Goal: Entertainment & Leisure: Browse casually

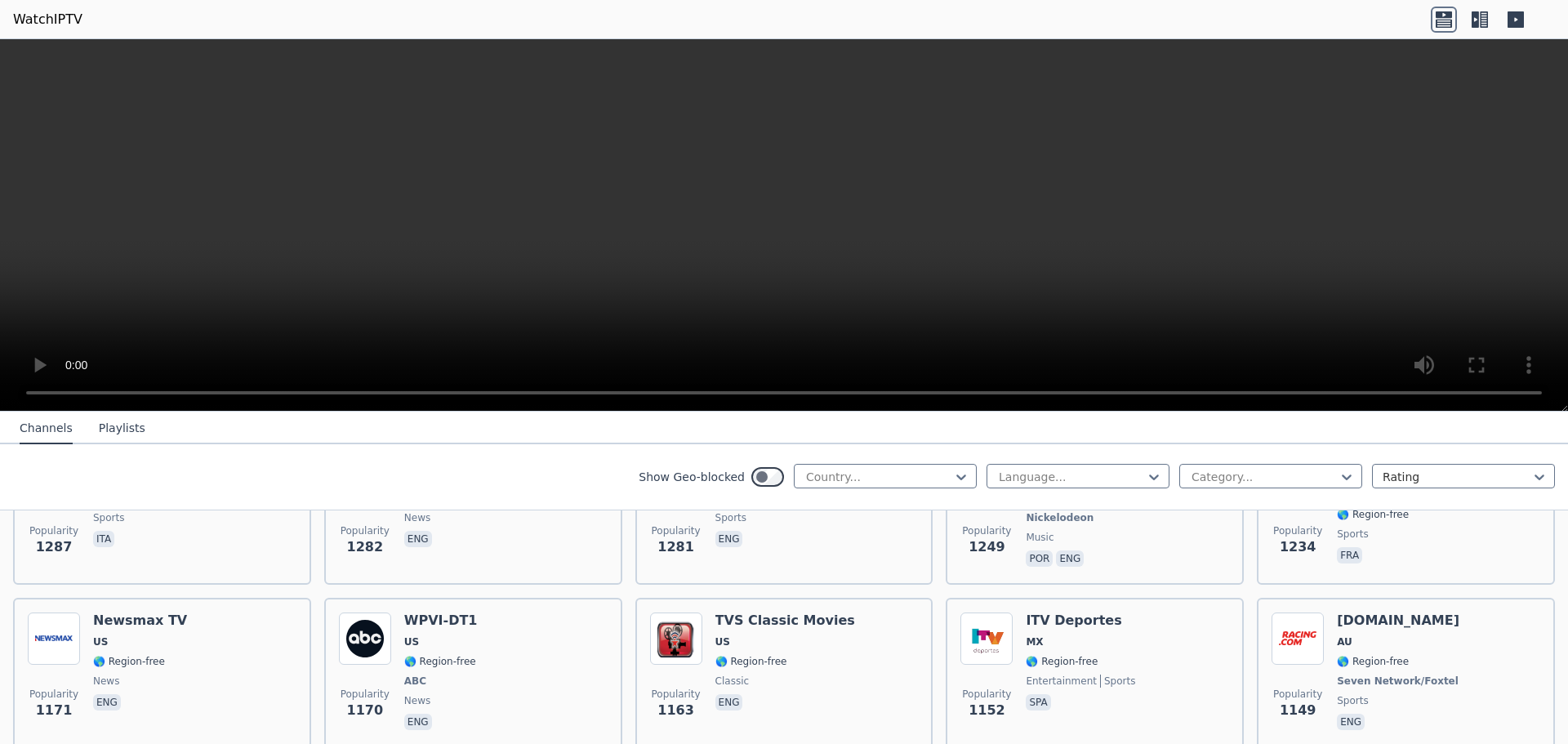
scroll to position [2367, 0]
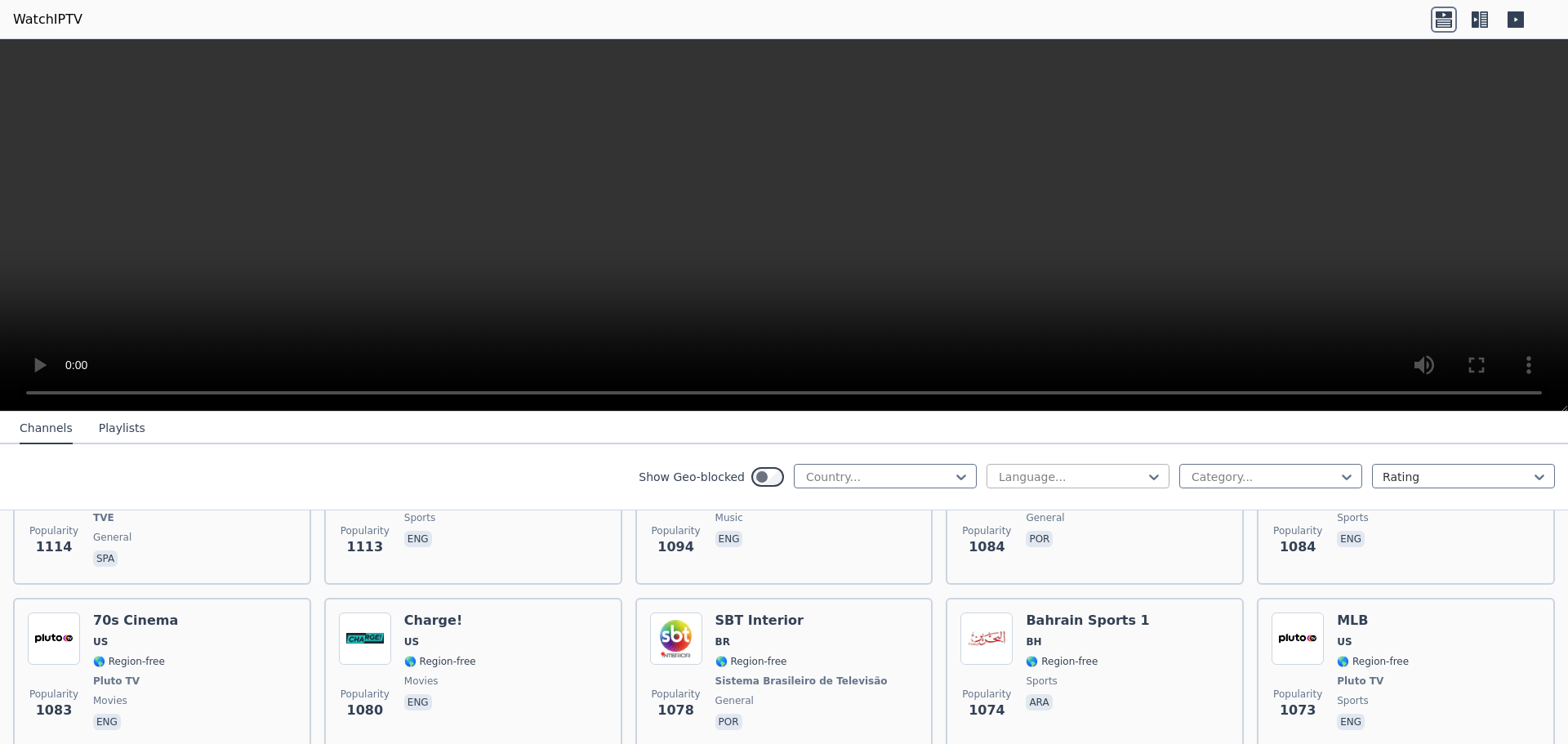
click at [1104, 475] on div at bounding box center [1072, 477] width 149 height 17
click at [1024, 690] on div "Hindi" at bounding box center [1078, 689] width 183 height 29
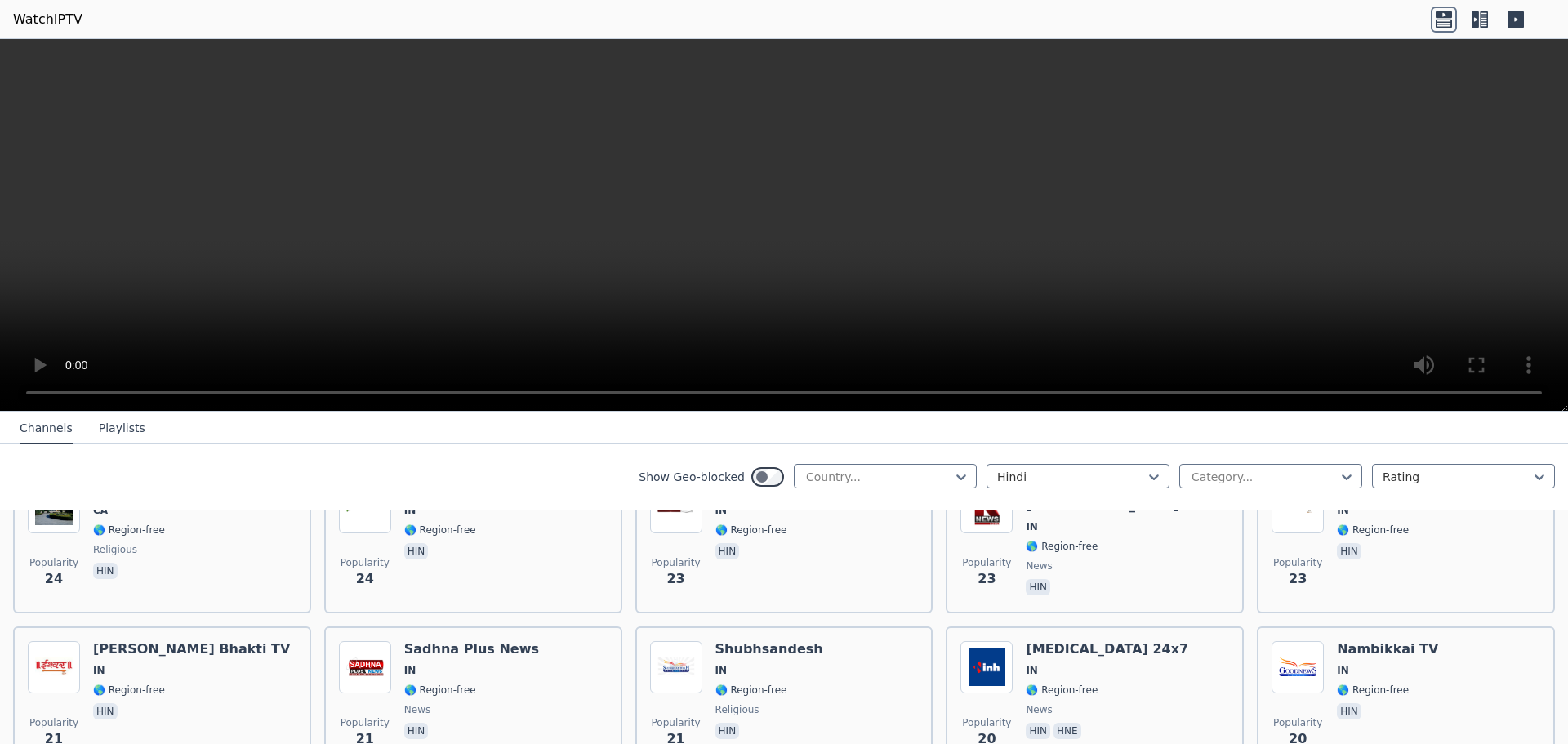
scroll to position [1780, 0]
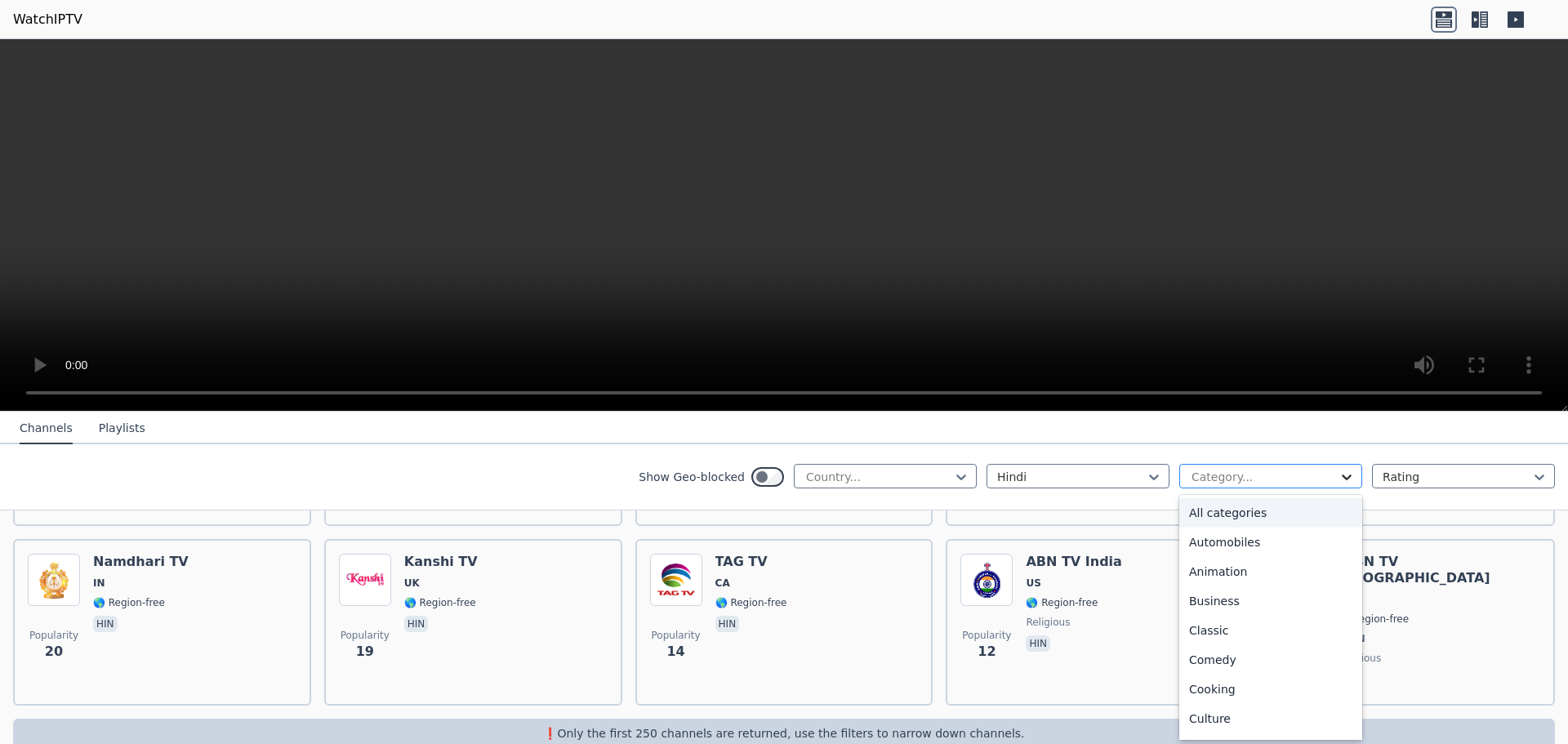
click at [1339, 474] on icon at bounding box center [1347, 477] width 17 height 17
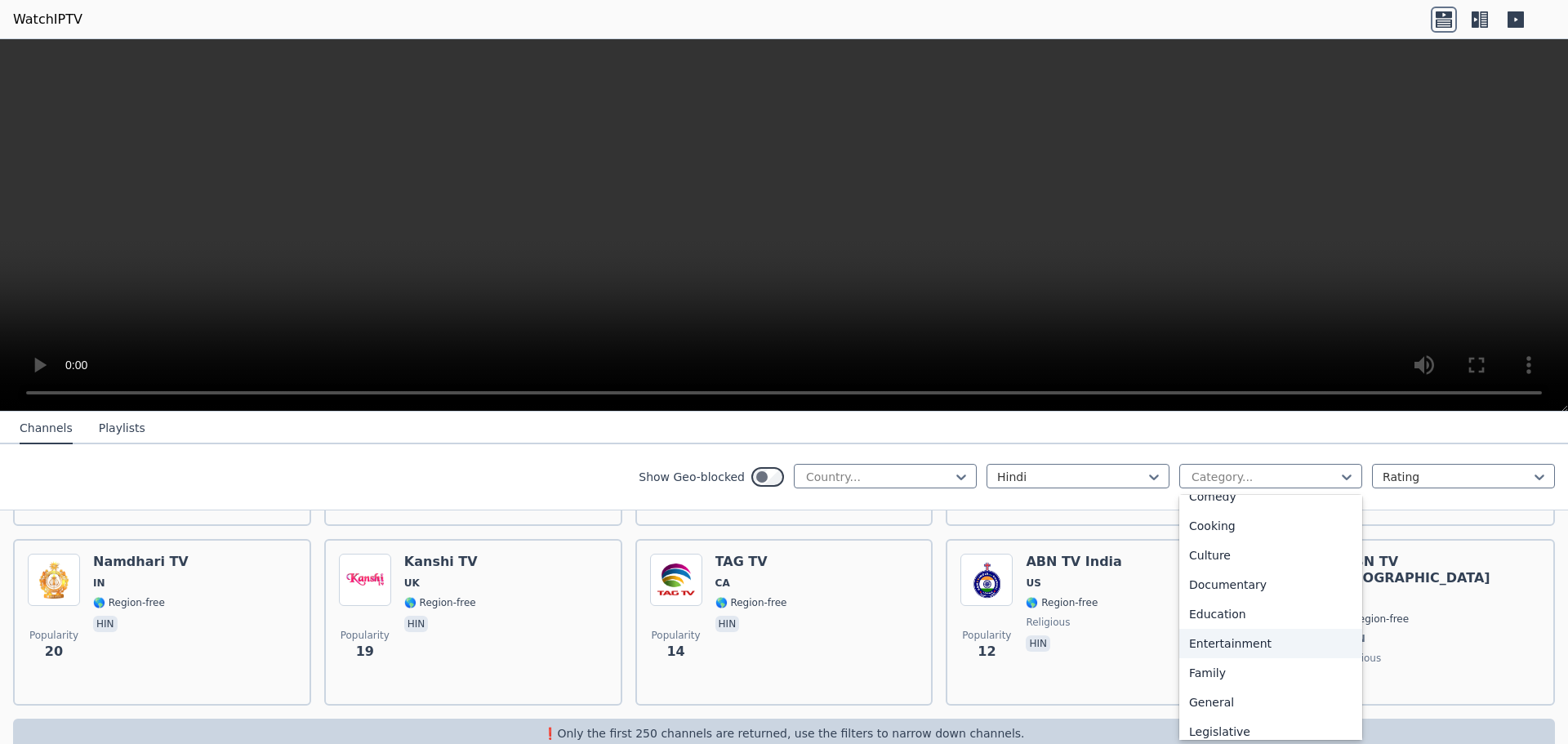
click at [1221, 643] on div "Entertainment" at bounding box center [1271, 644] width 183 height 29
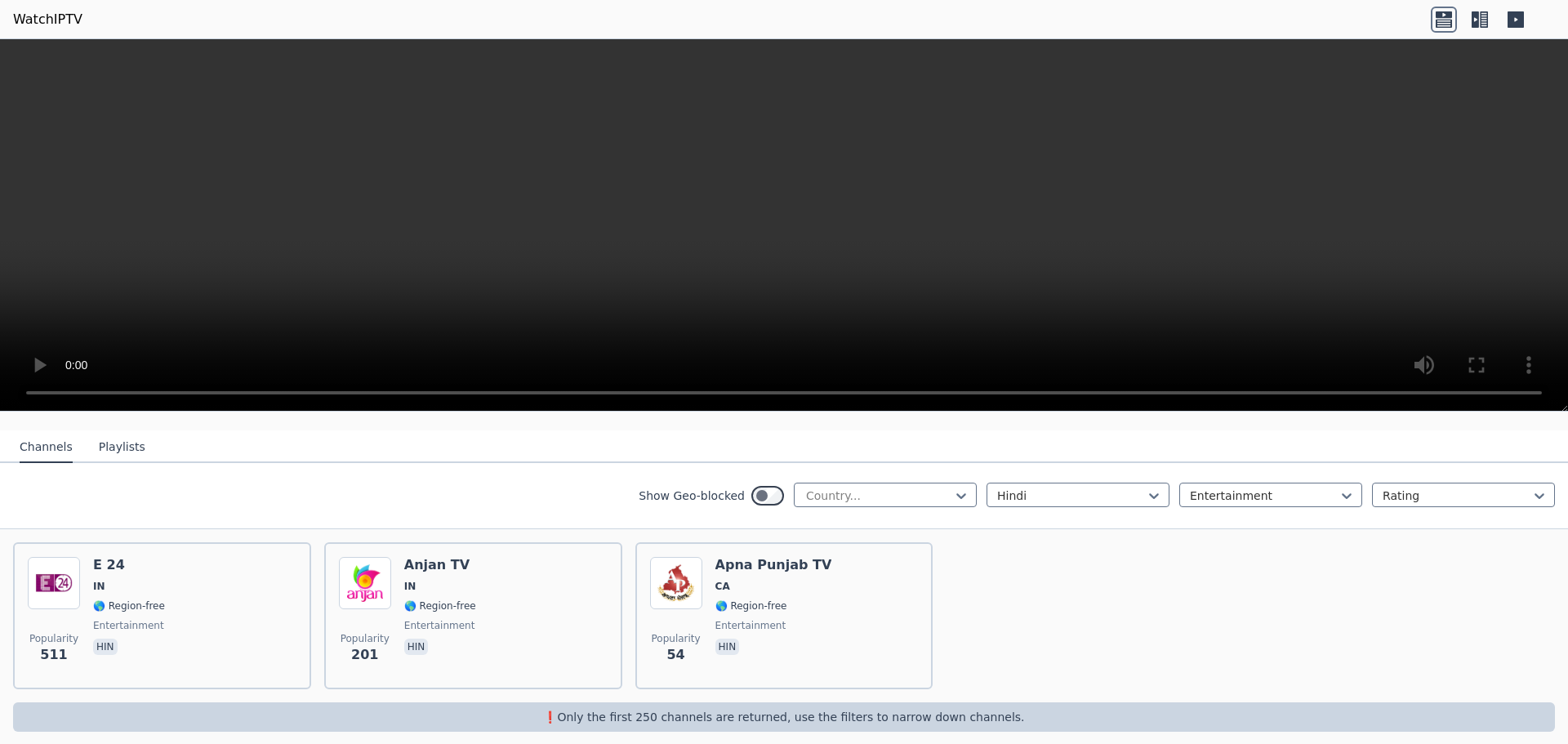
scroll to position [79, 0]
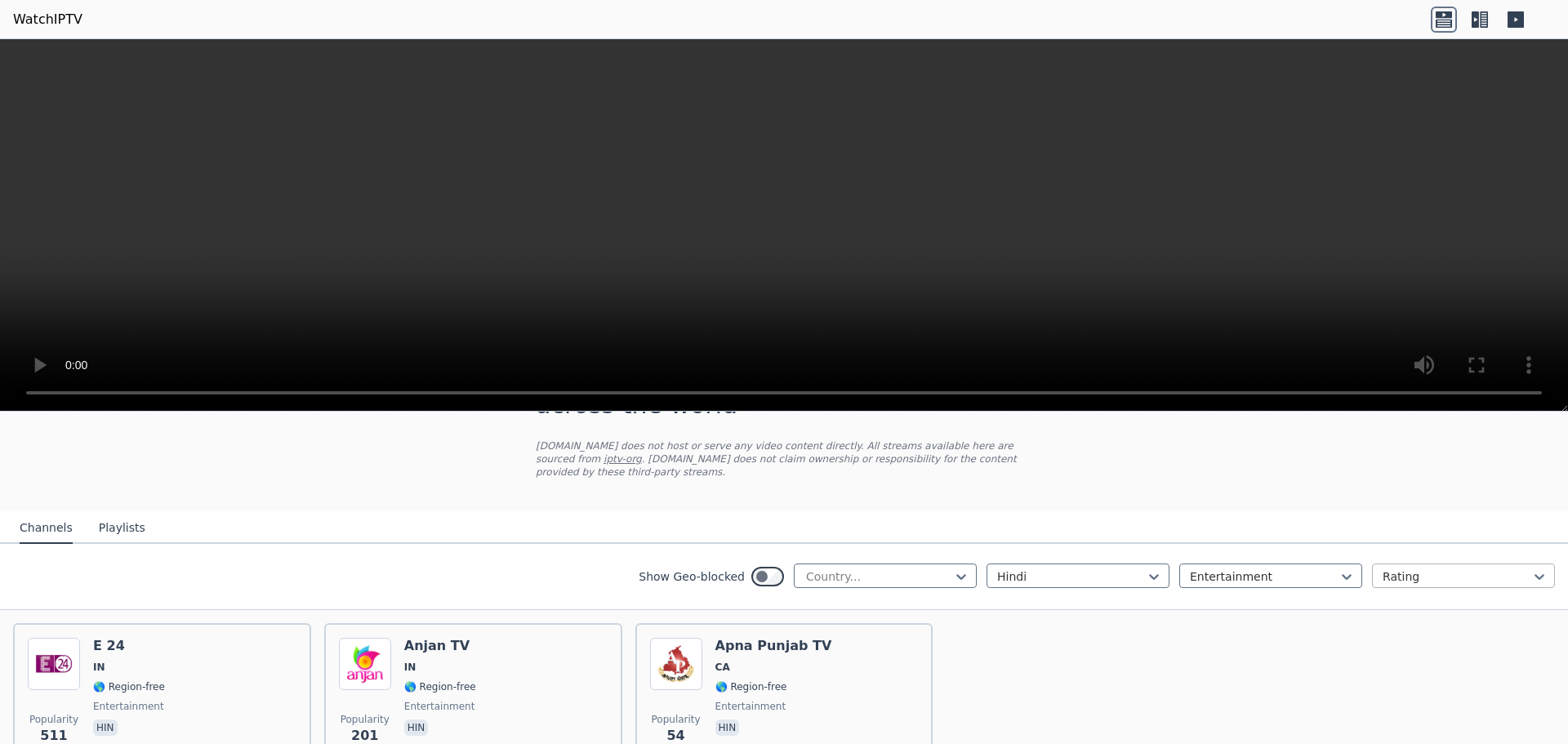
click at [1383, 568] on div at bounding box center [1458, 577] width 149 height 17
click at [1235, 568] on div at bounding box center [1264, 577] width 149 height 17
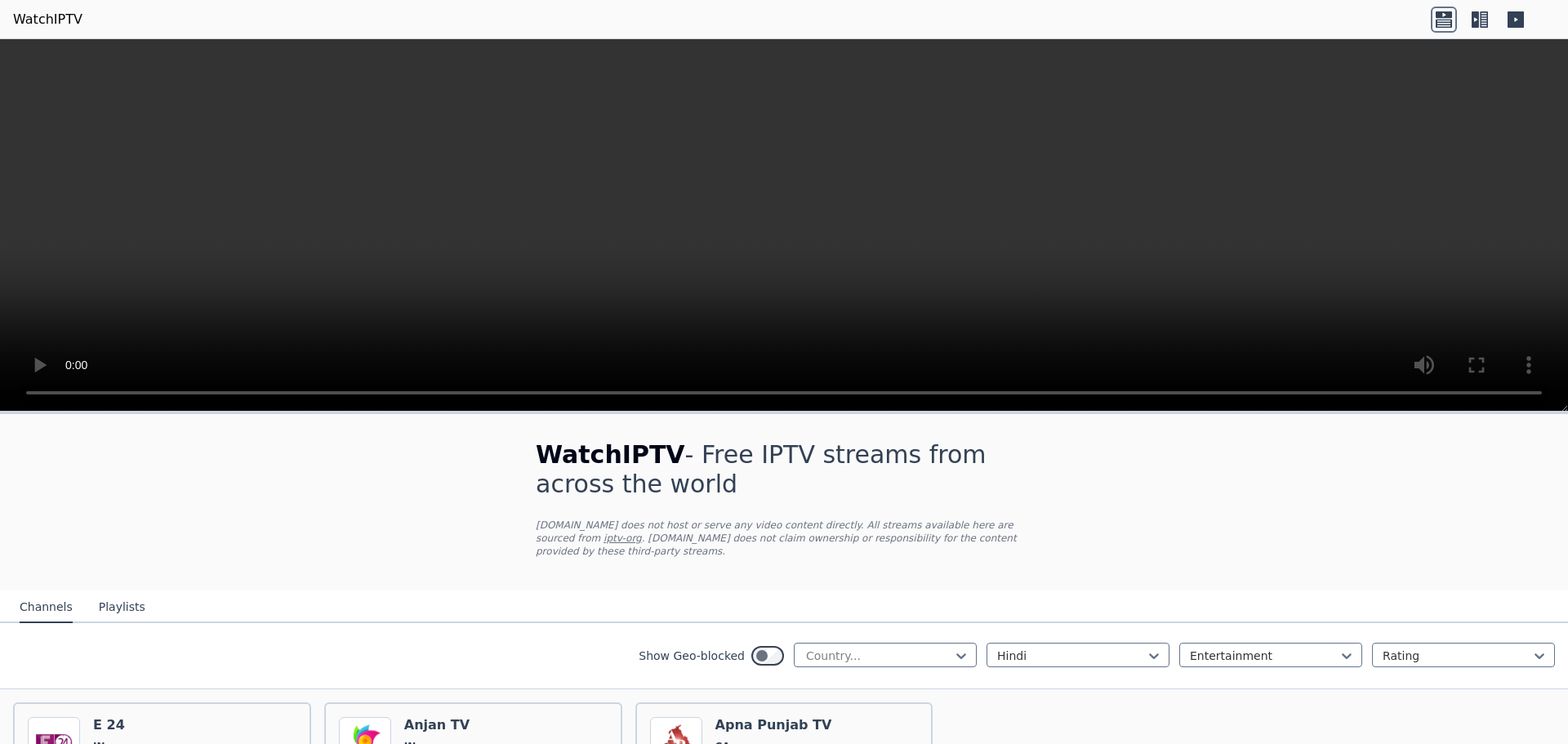
scroll to position [160, 0]
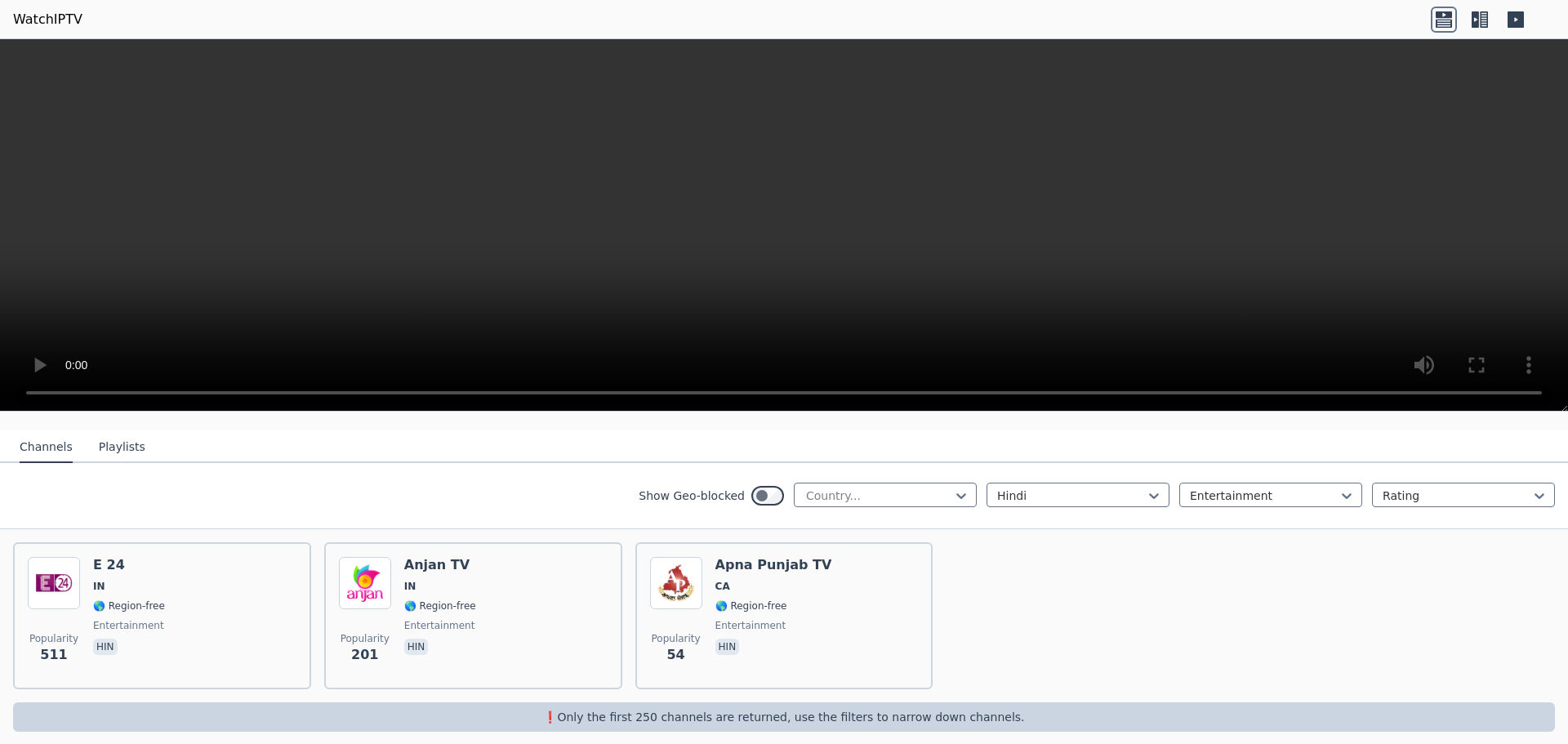
click at [118, 433] on button "Playlists" at bounding box center [121, 448] width 47 height 31
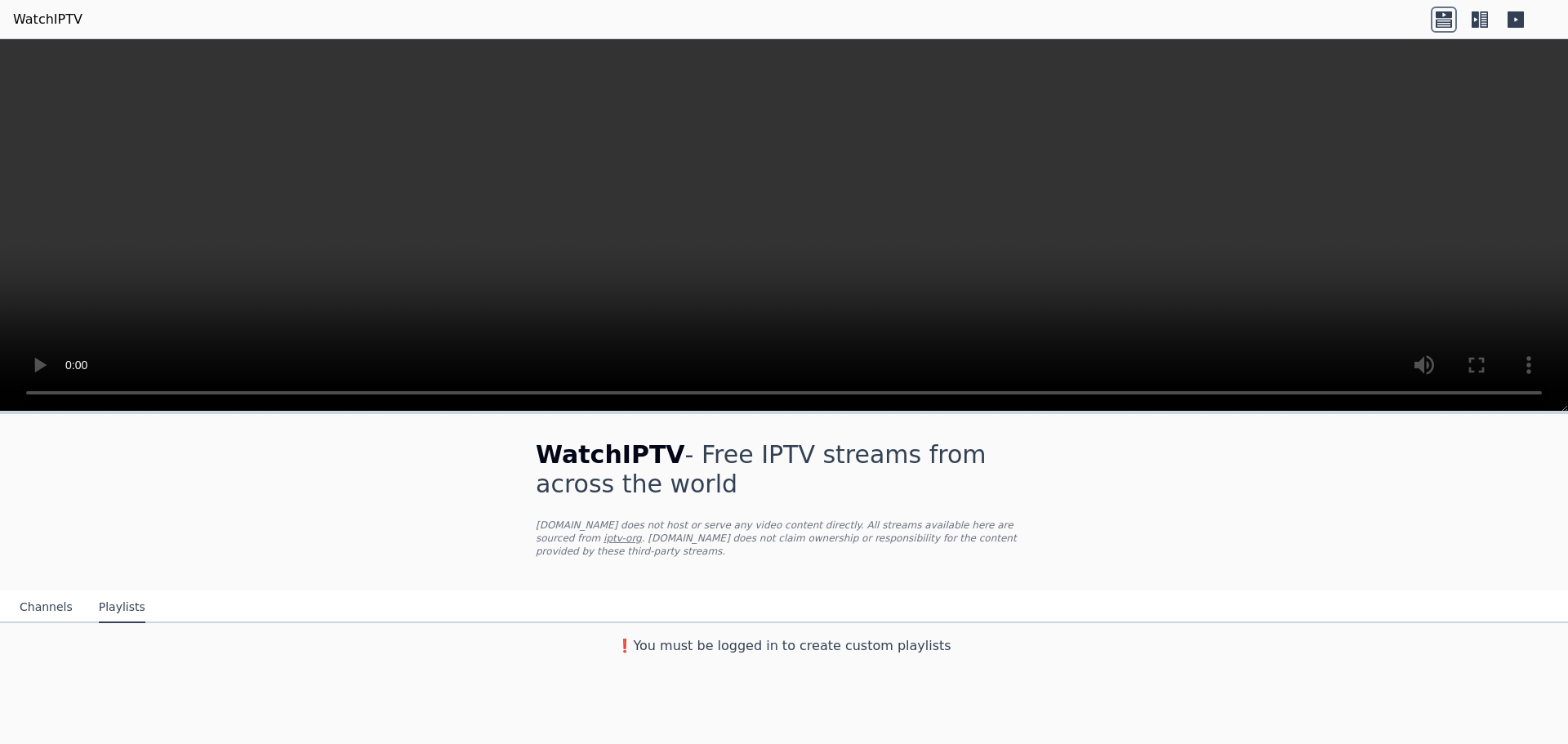
scroll to position [0, 0]
click at [29, 592] on button "Channels" at bounding box center [46, 608] width 53 height 31
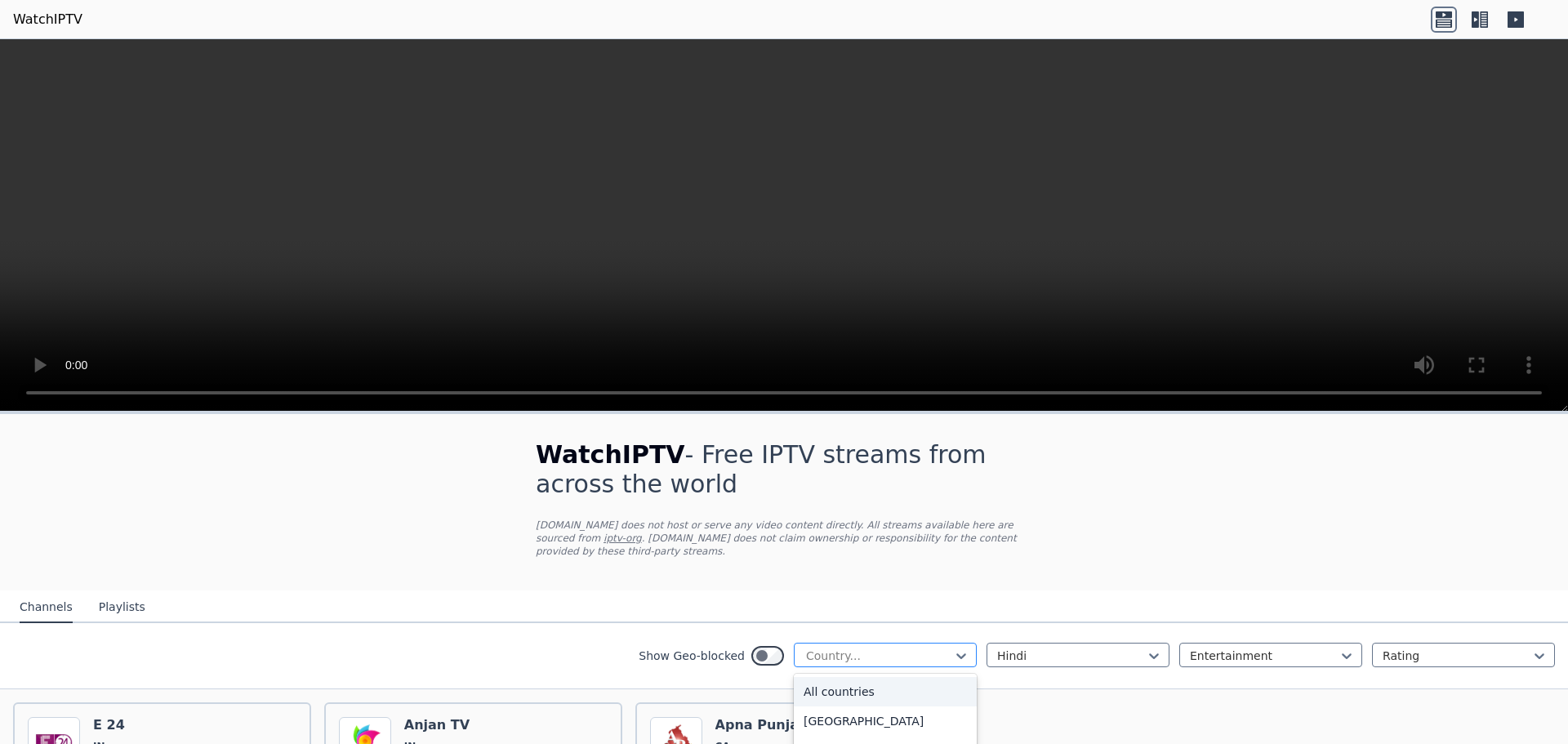
click at [879, 647] on div at bounding box center [879, 656] width 149 height 17
type input "**"
click at [794, 672] on div "[GEOGRAPHIC_DATA]" at bounding box center [885, 681] width 183 height 29
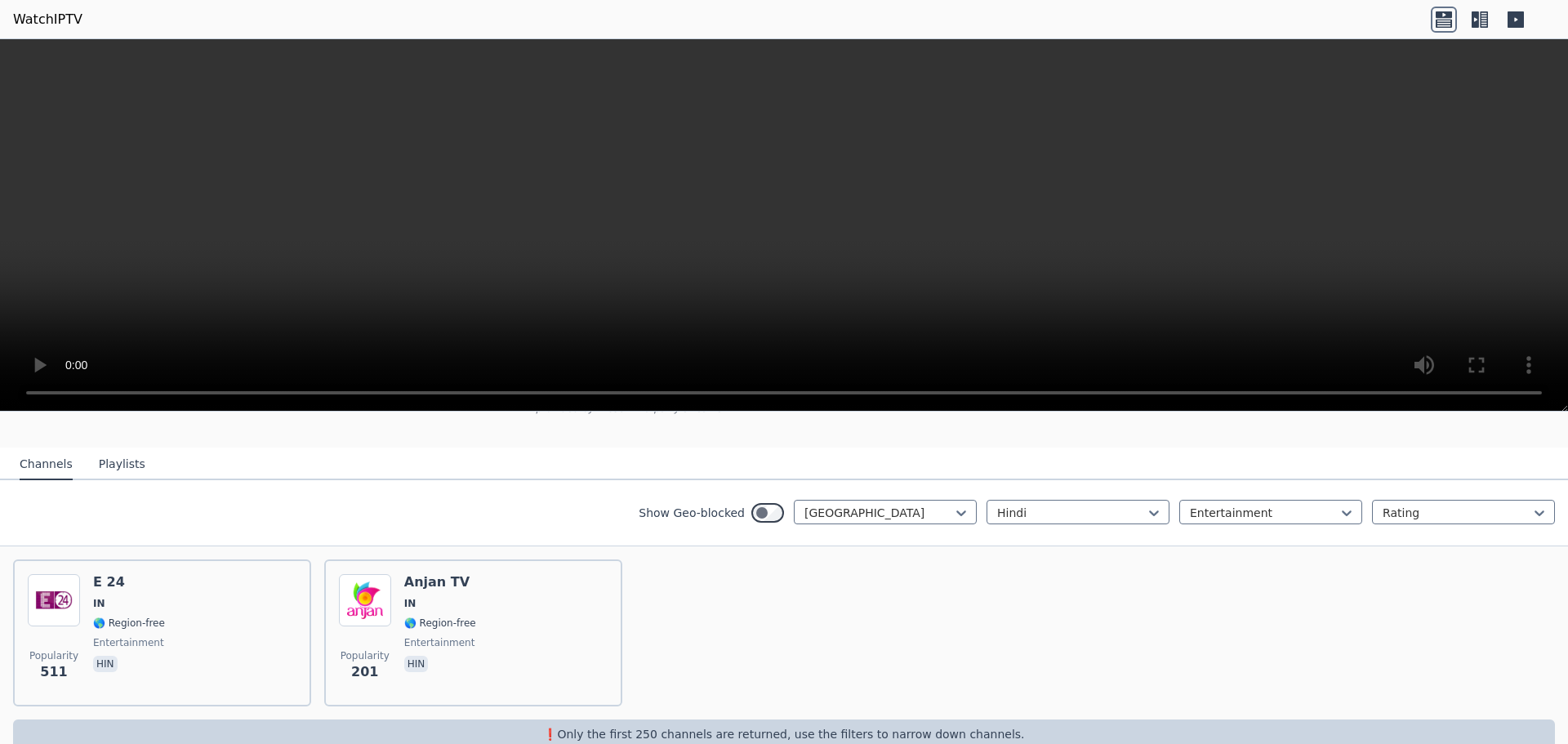
scroll to position [160, 0]
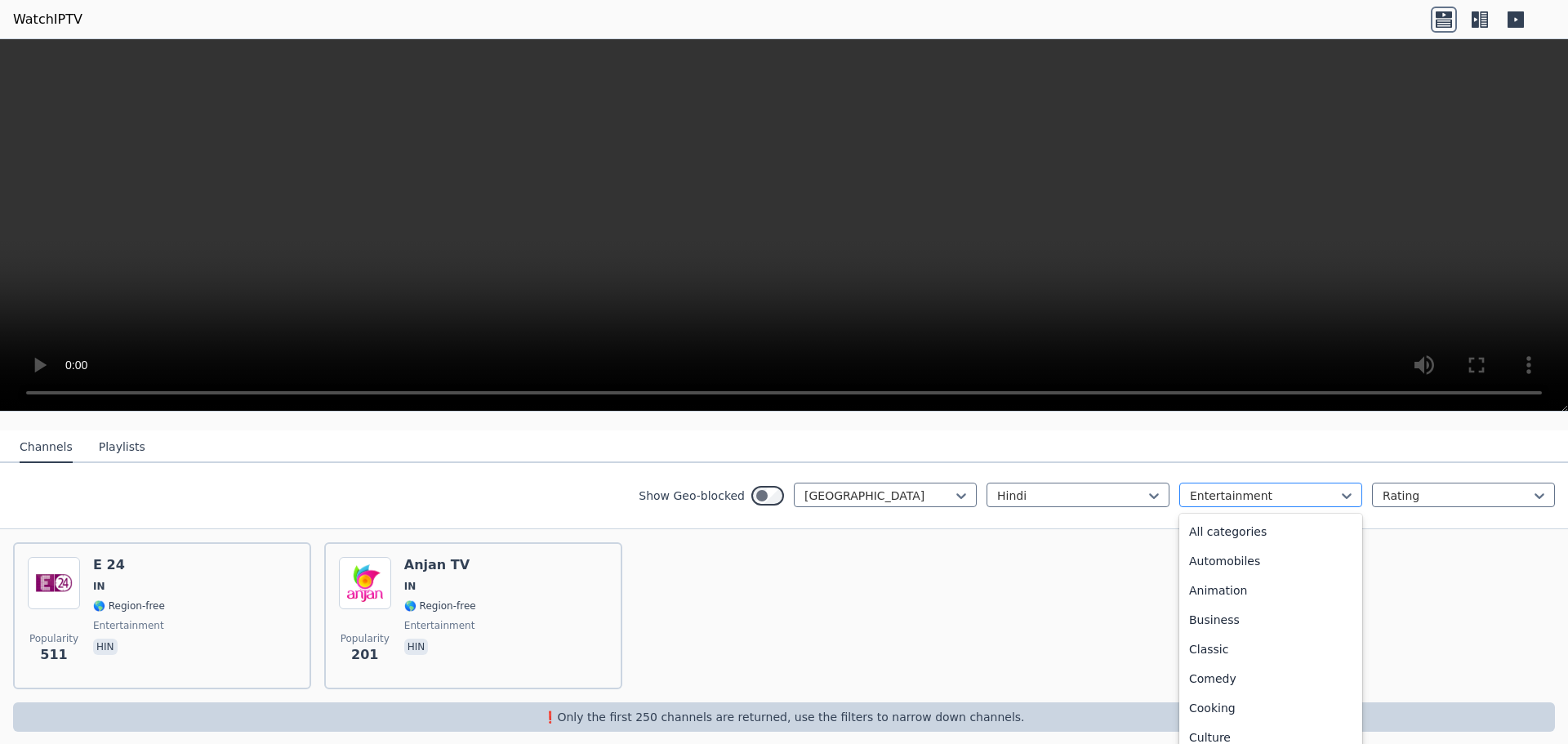
click at [1220, 487] on div at bounding box center [1264, 496] width 149 height 17
click at [1231, 517] on div "All categories" at bounding box center [1271, 532] width 183 height 29
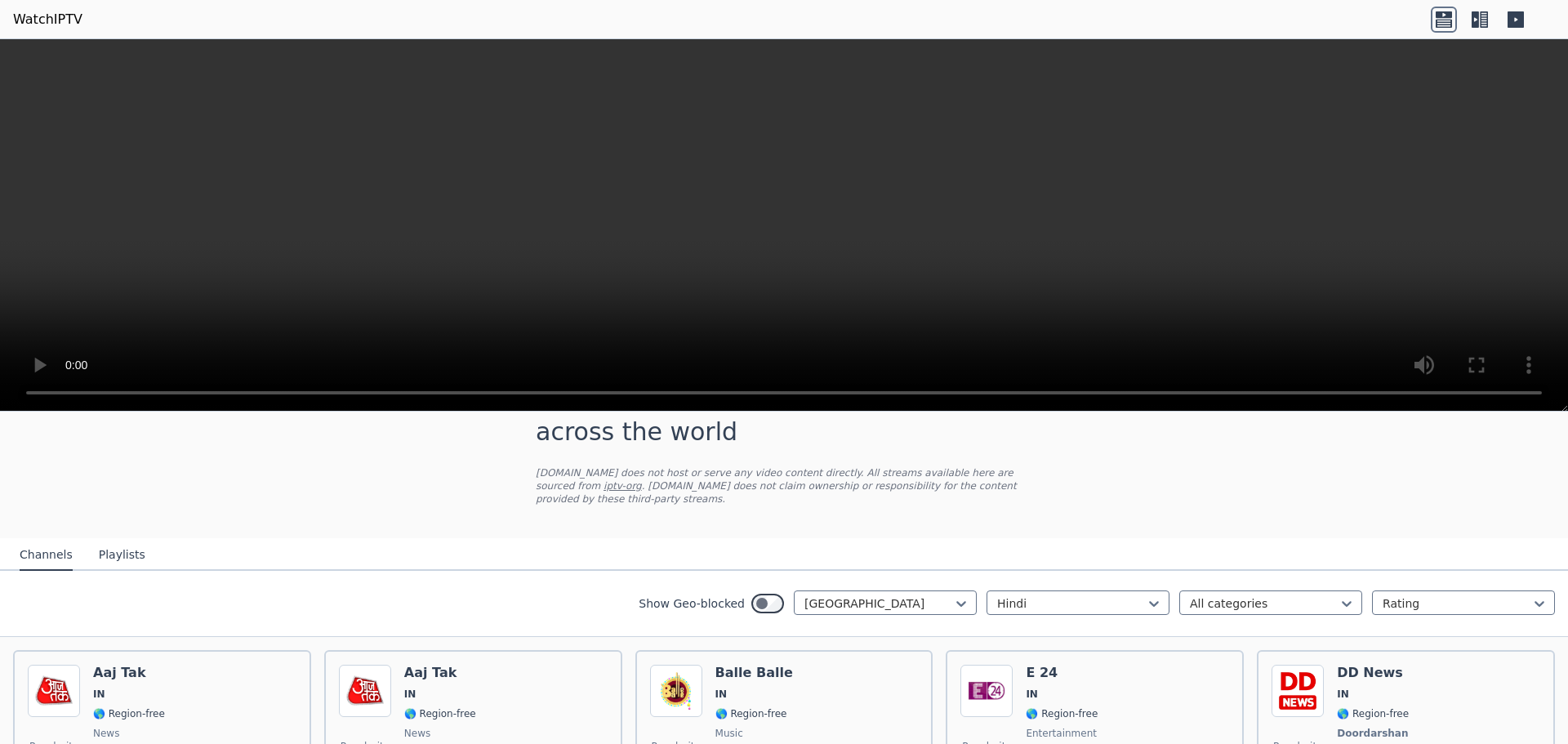
scroll to position [82, 0]
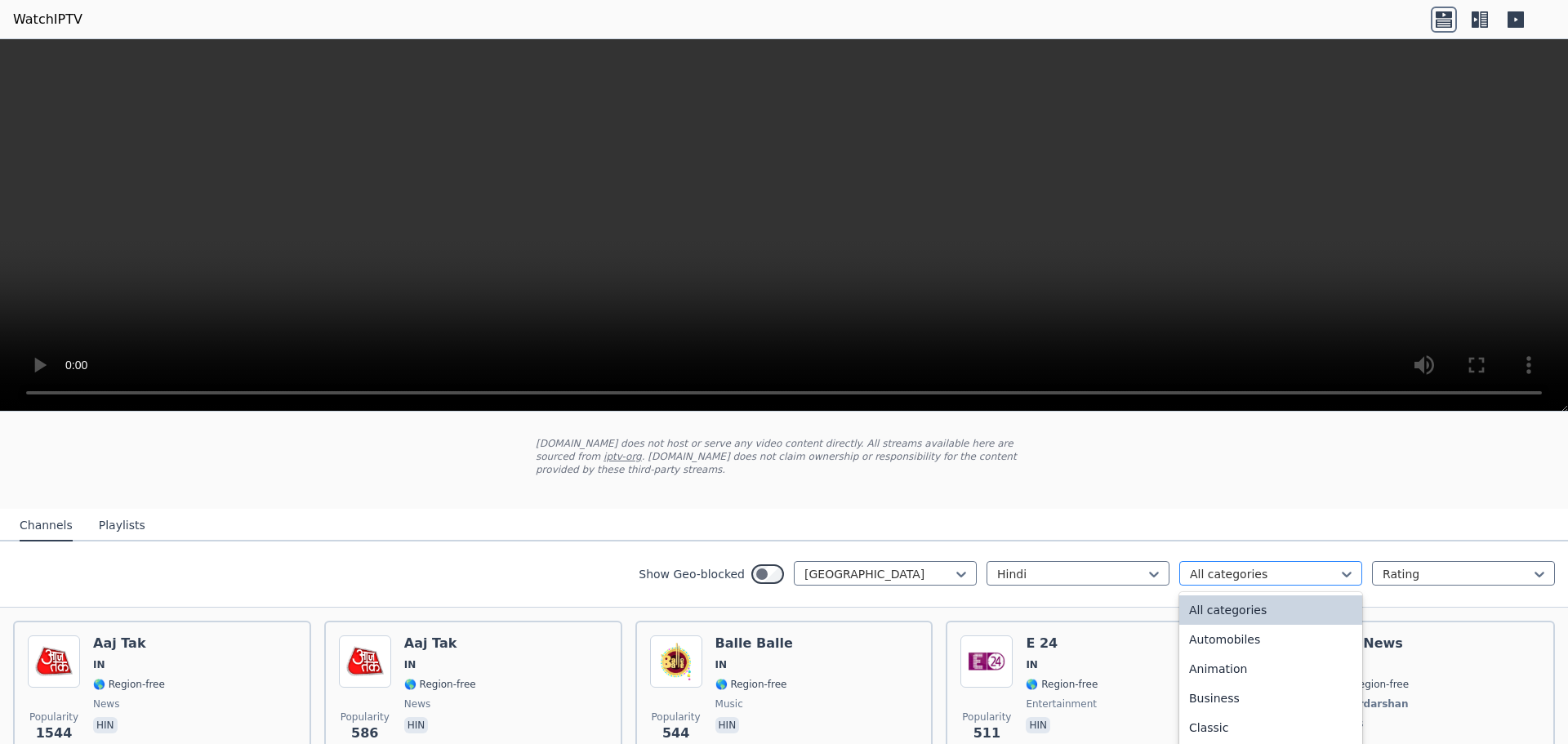
click at [1234, 566] on div at bounding box center [1264, 574] width 149 height 17
click at [1225, 657] on div "Animation" at bounding box center [1271, 669] width 183 height 29
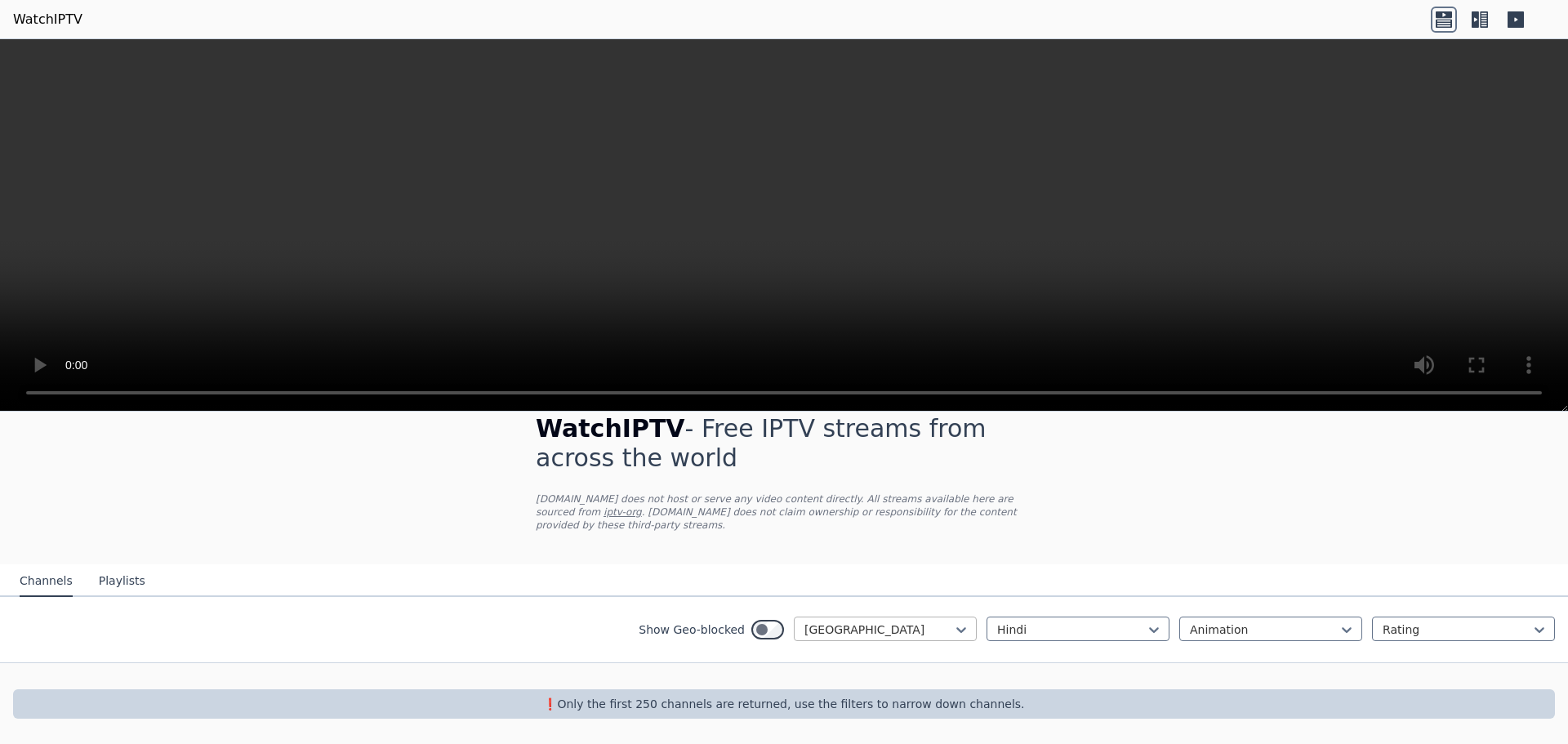
scroll to position [13, 0]
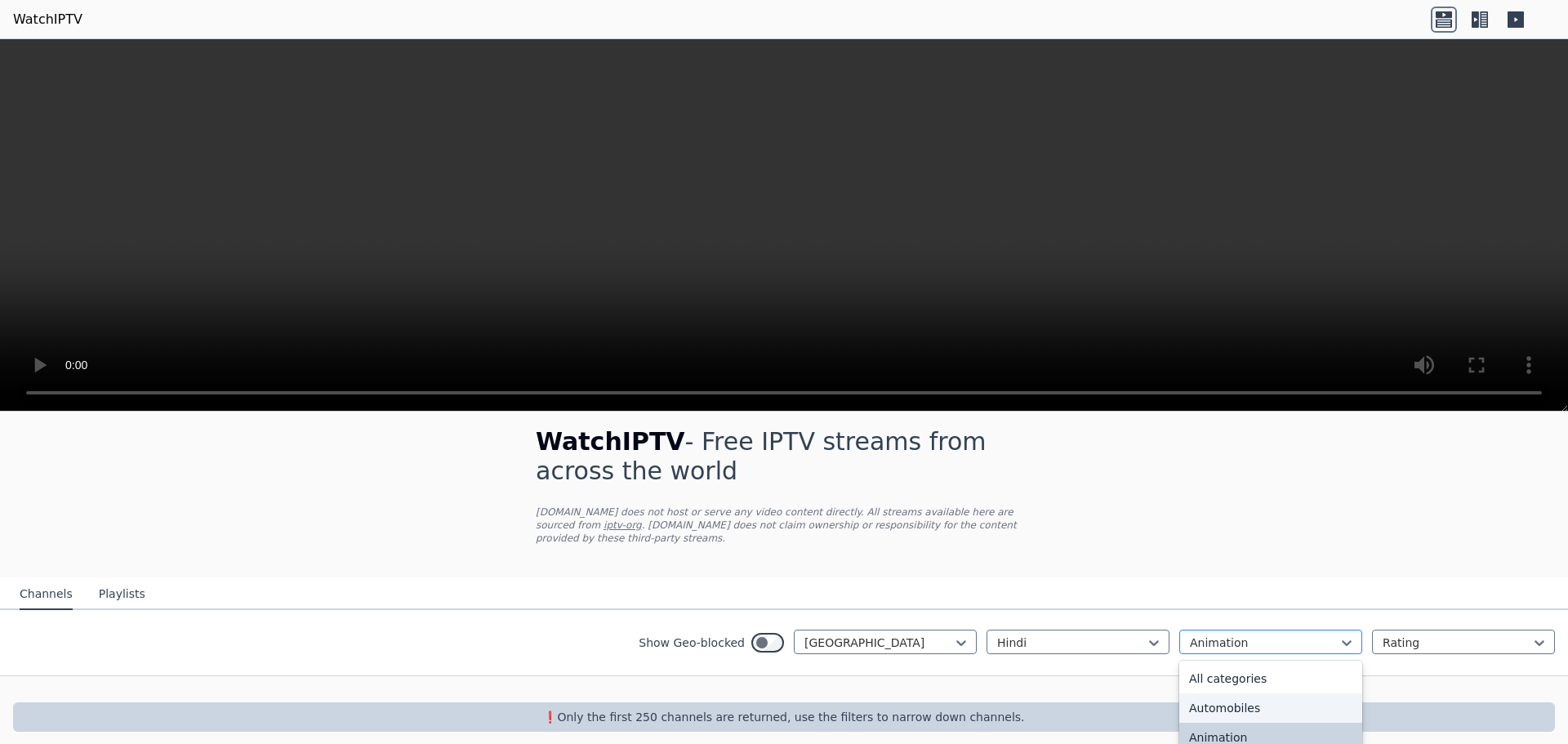
click at [1280, 629] on div "option Animation, selected. 27 results available. Use Up and Down to choose opt…" at bounding box center [1271, 641] width 183 height 25
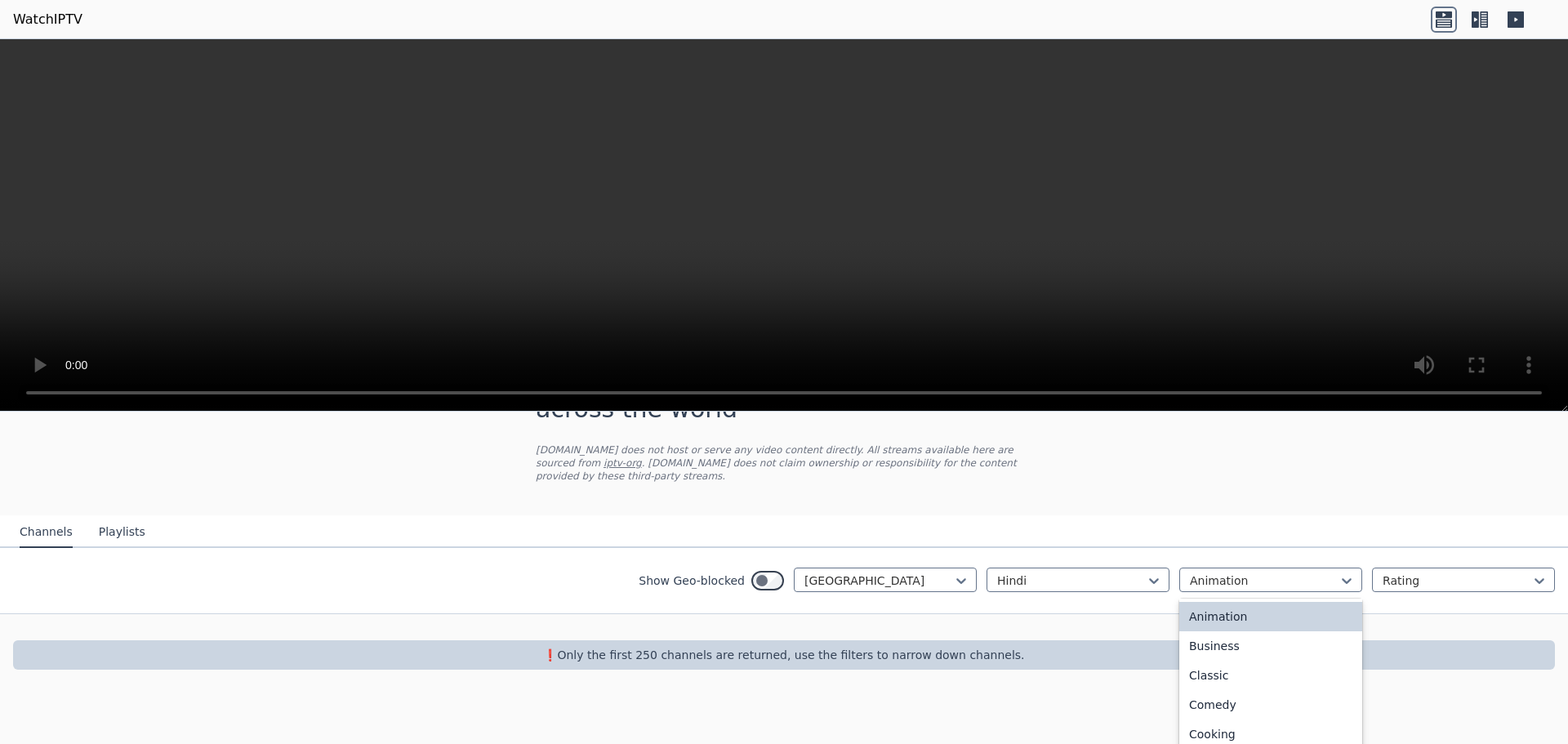
scroll to position [82, 0]
click at [1208, 638] on div "Classic" at bounding box center [1271, 652] width 183 height 29
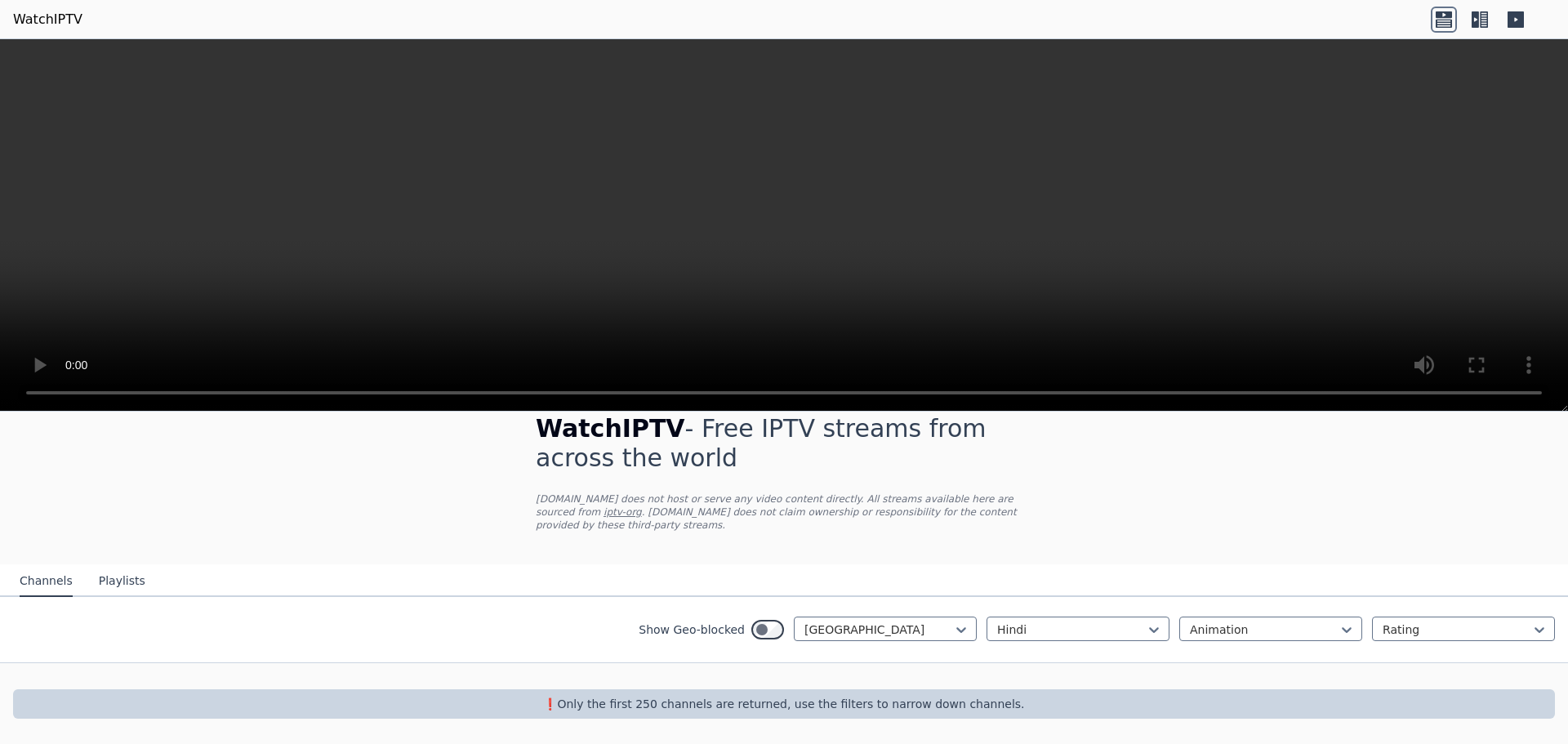
scroll to position [13, 0]
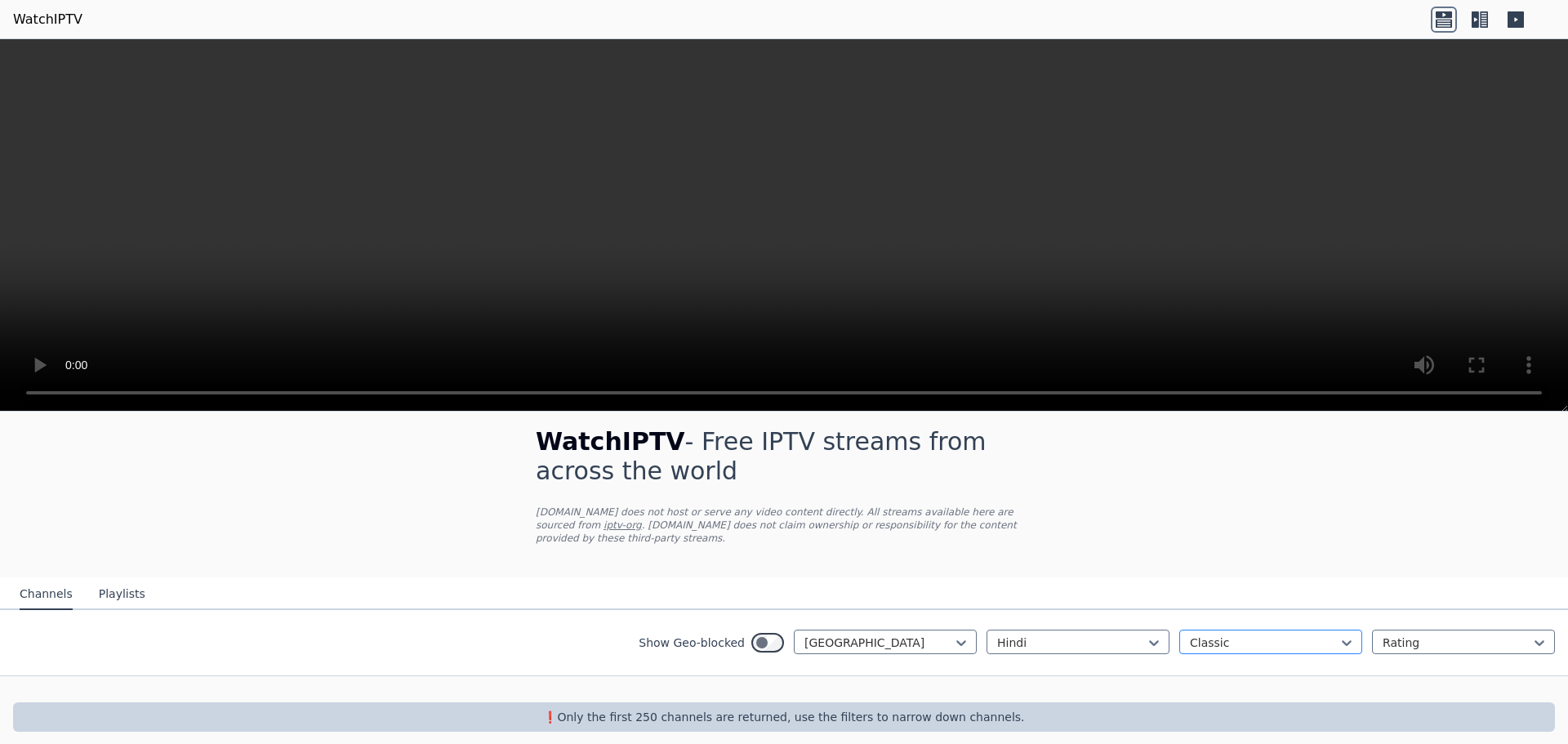
scroll to position [69, 0]
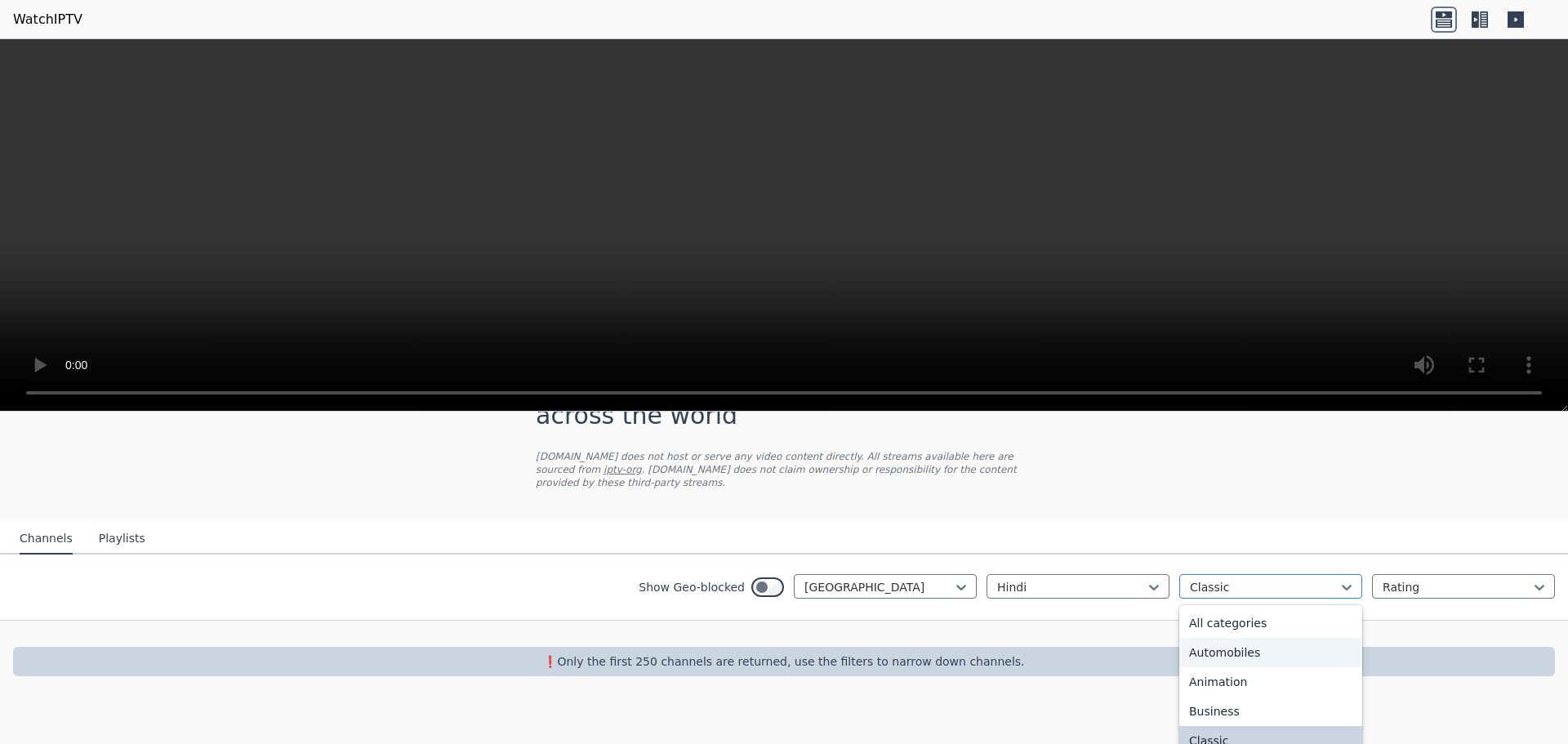
click at [1218, 599] on div "option Classic, selected. 27 results available. Use Up and Down to choose optio…" at bounding box center [1271, 586] width 183 height 25
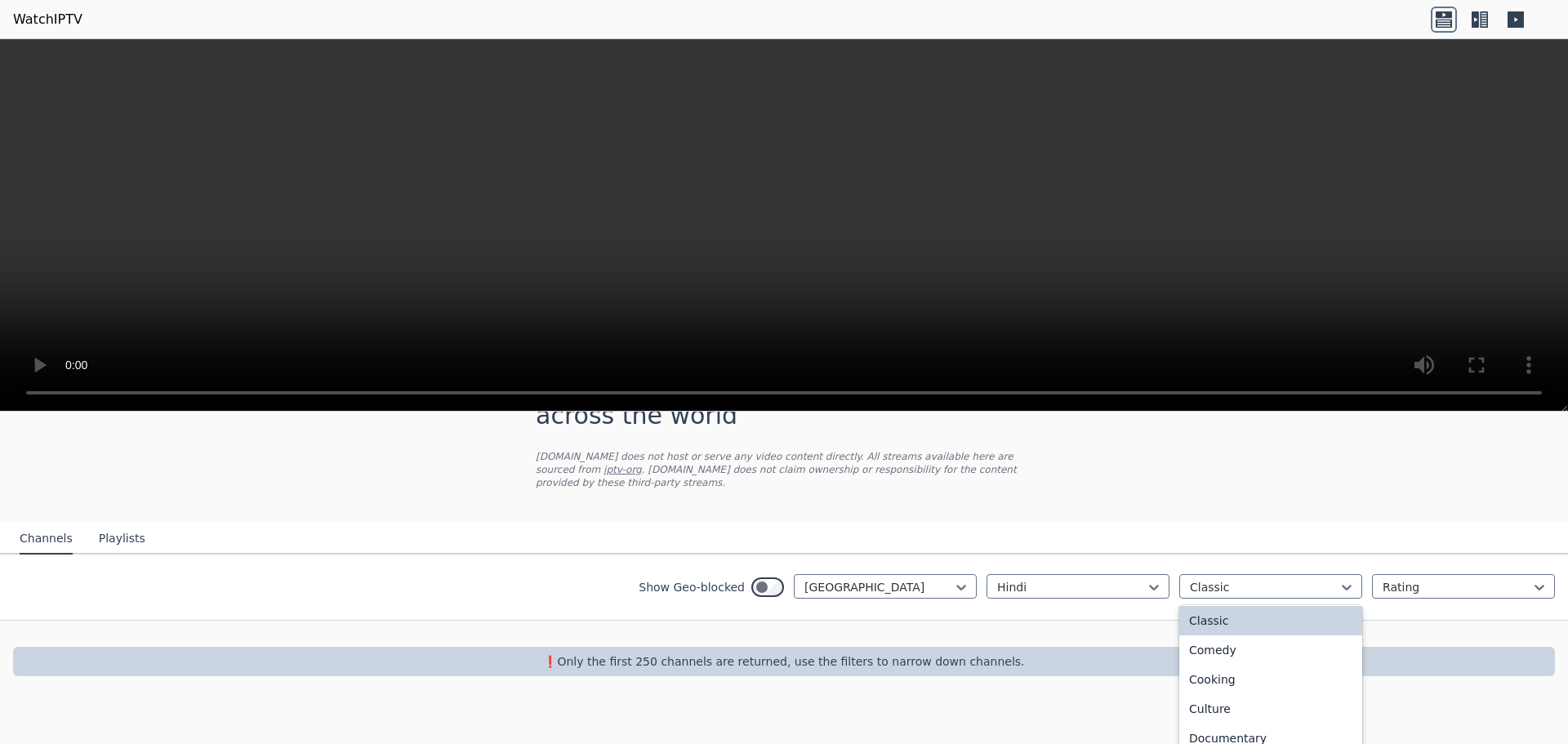
scroll to position [245, 0]
click at [1218, 688] on div "Family" at bounding box center [1271, 702] width 183 height 29
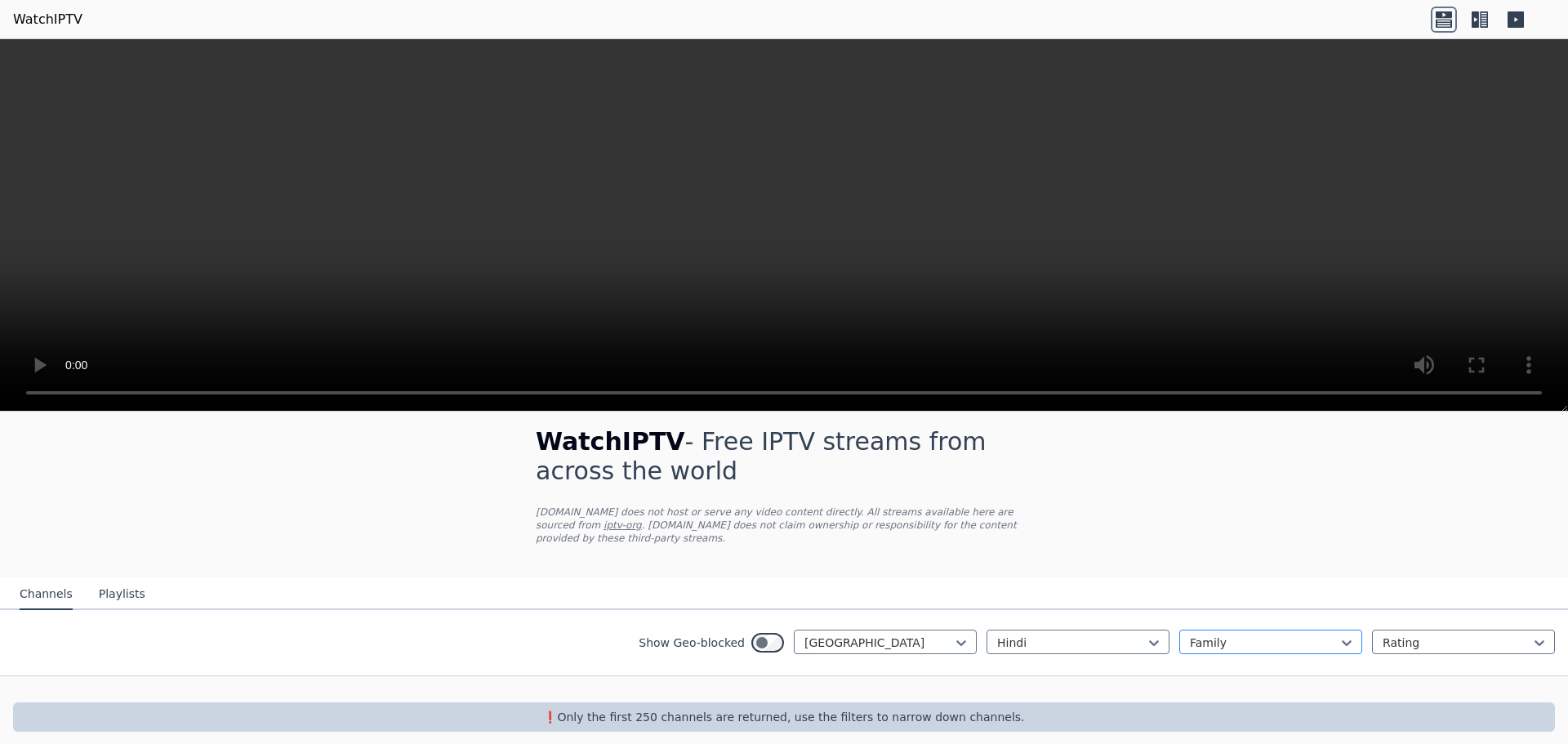
click at [1226, 629] on div "option Family, selected. Family" at bounding box center [1271, 641] width 183 height 25
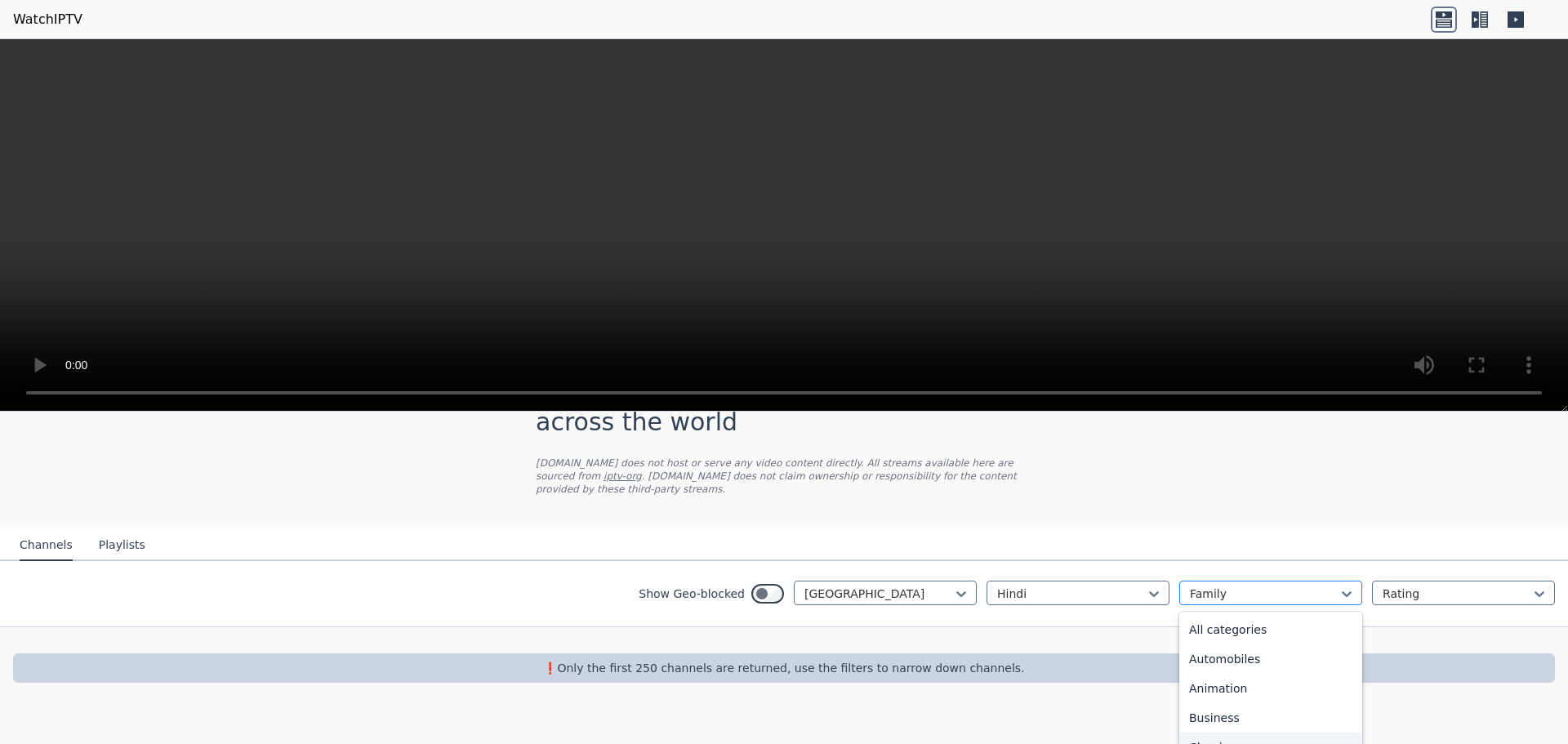
scroll to position [120, 0]
click at [842, 580] on div "[GEOGRAPHIC_DATA]" at bounding box center [885, 592] width 183 height 25
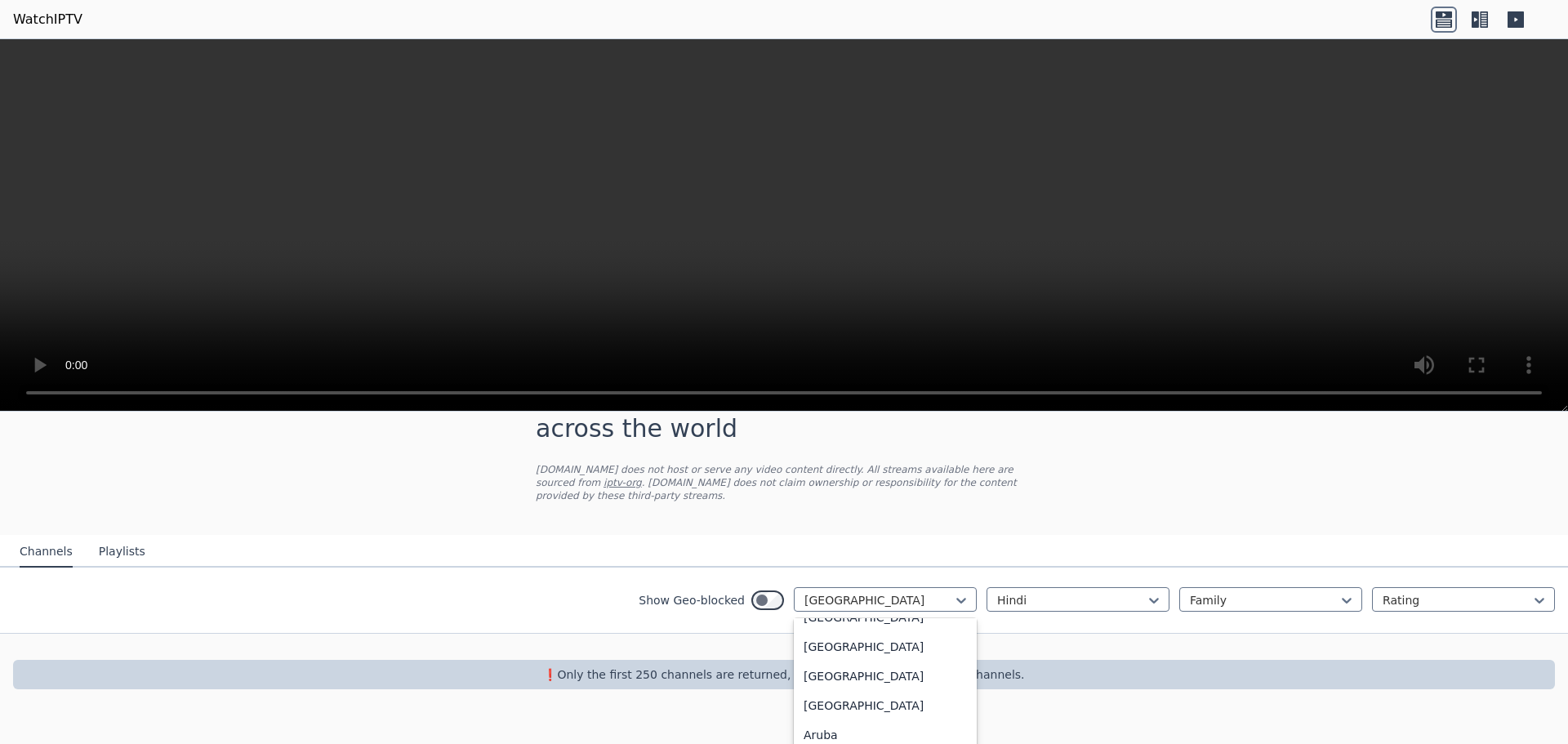
scroll to position [0, 0]
click at [851, 618] on div "All countries [GEOGRAPHIC_DATA] [GEOGRAPHIC_DATA] [GEOGRAPHIC_DATA] [GEOGRAPHIC…" at bounding box center [885, 688] width 183 height 140
click at [847, 625] on div "All countries" at bounding box center [885, 636] width 183 height 29
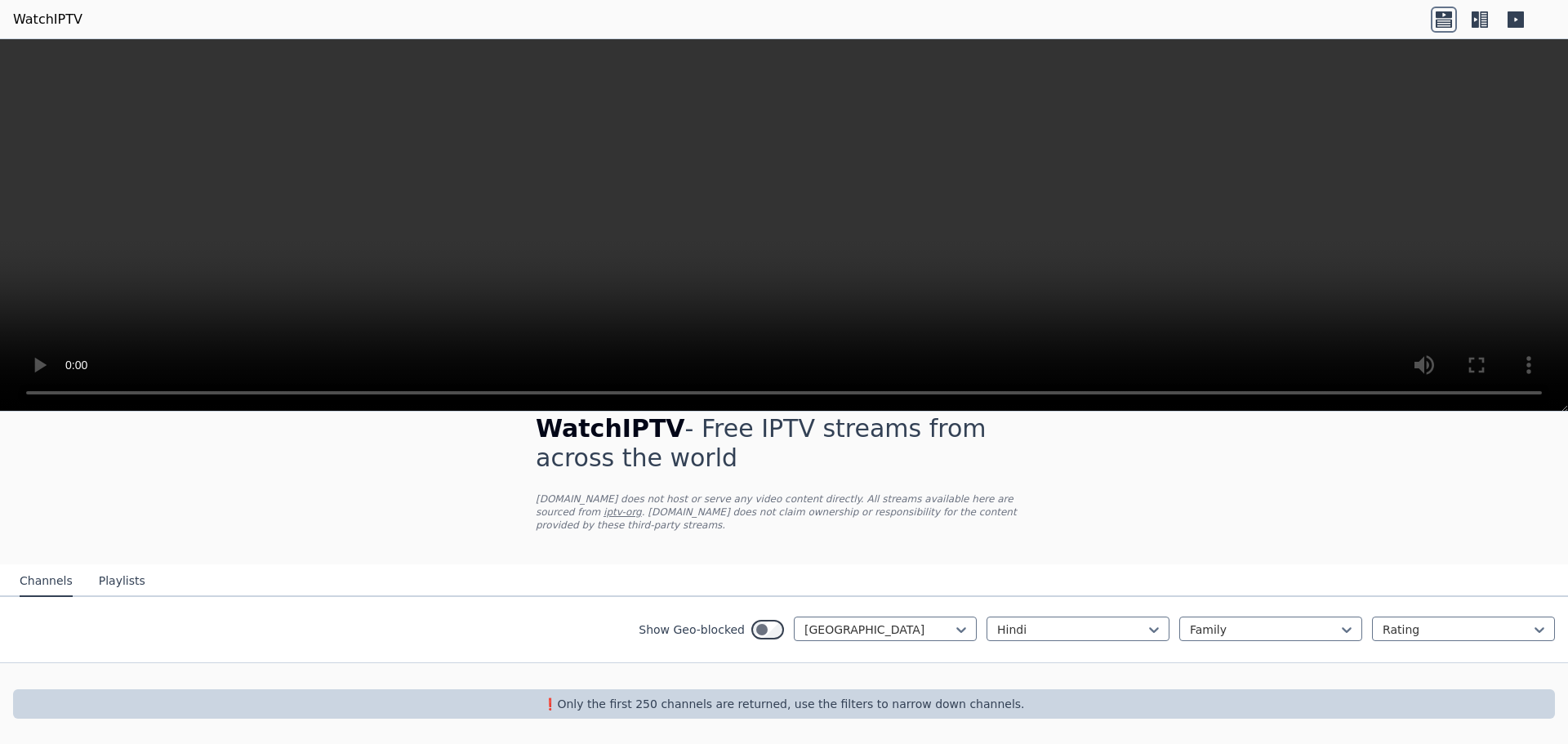
scroll to position [13, 0]
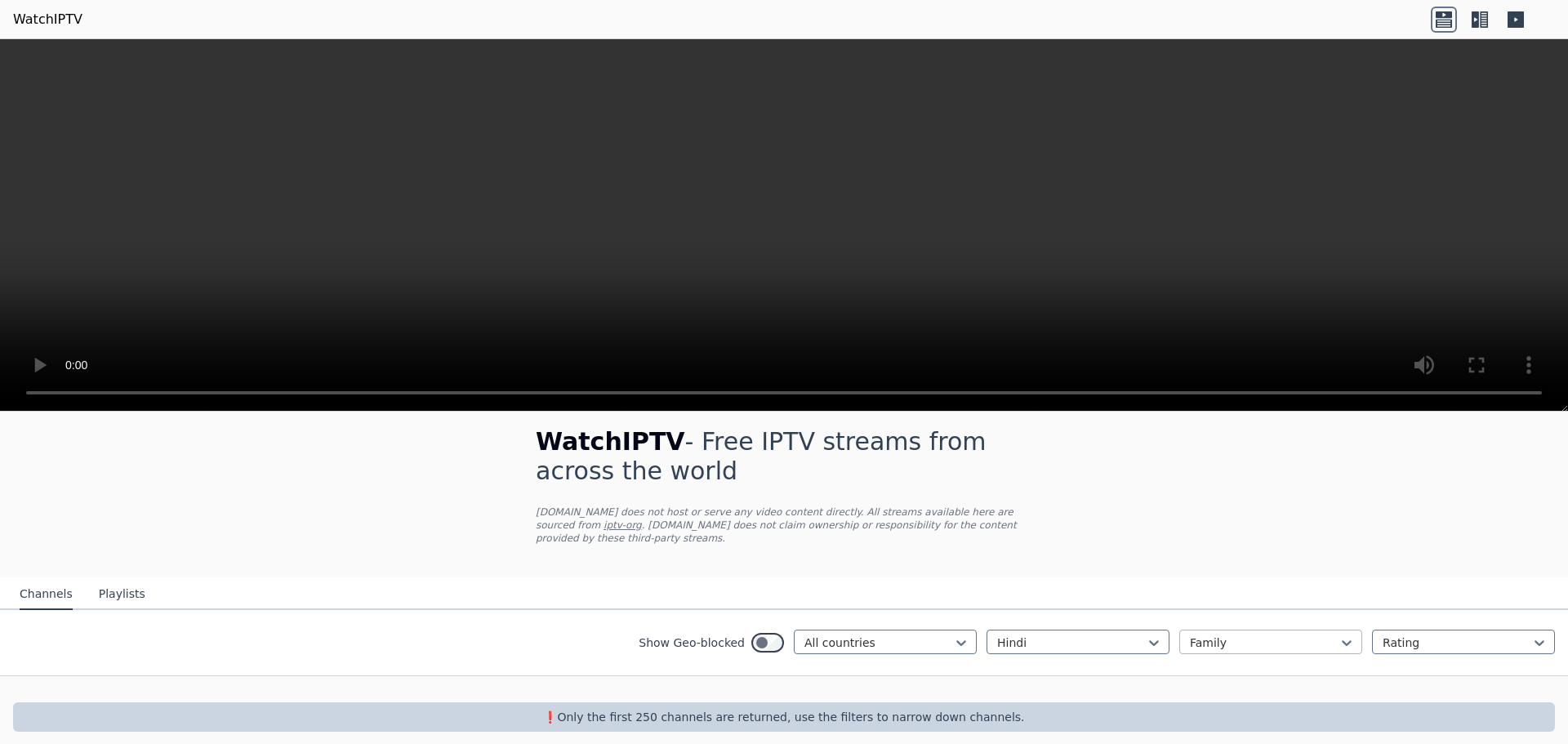
click at [1316, 635] on div at bounding box center [1264, 643] width 149 height 17
click at [1208, 682] on div "Legislative" at bounding box center [1271, 694] width 183 height 29
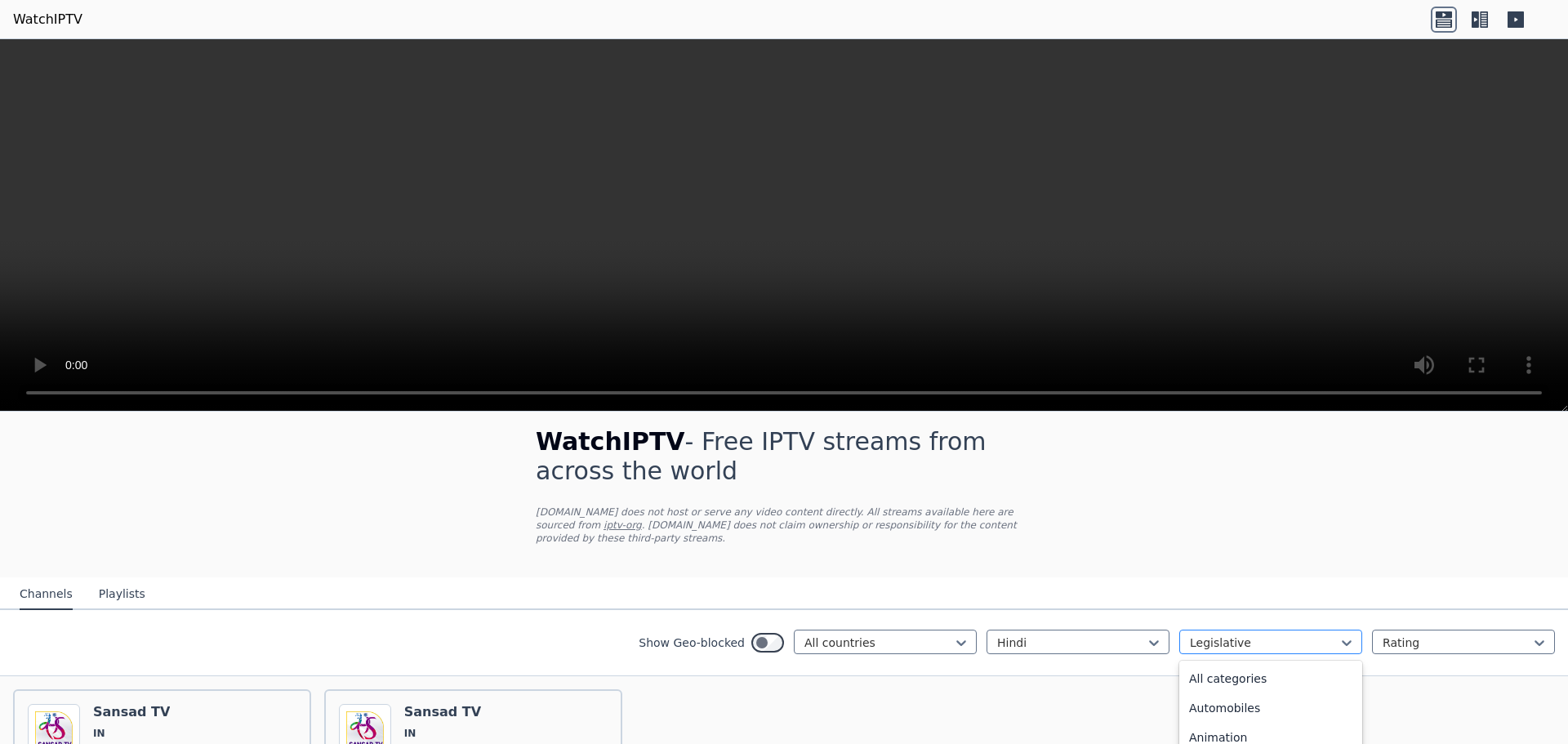
click at [1277, 635] on div at bounding box center [1264, 643] width 149 height 17
click at [1223, 692] on div "Culture" at bounding box center [1271, 704] width 183 height 29
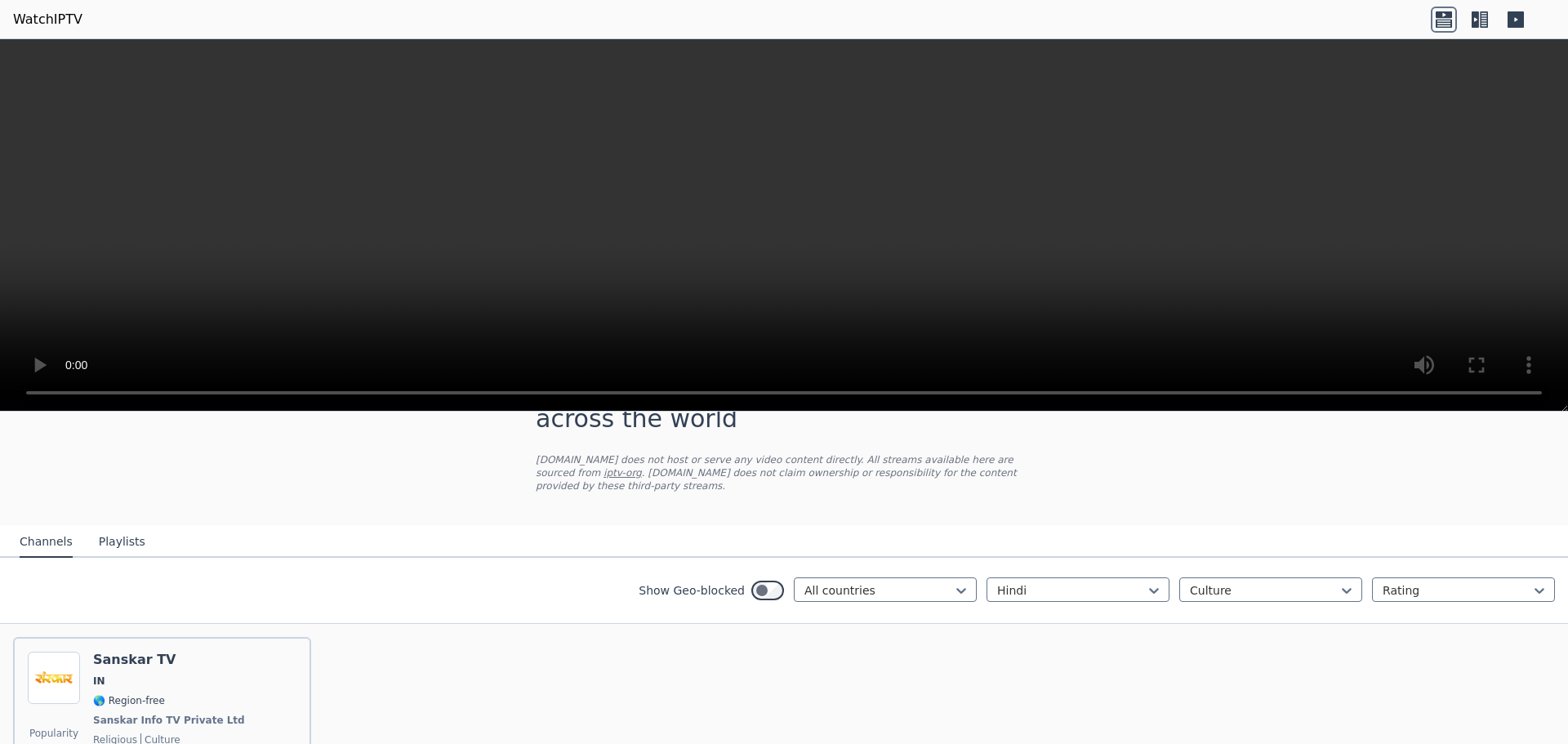
scroll to position [95, 0]
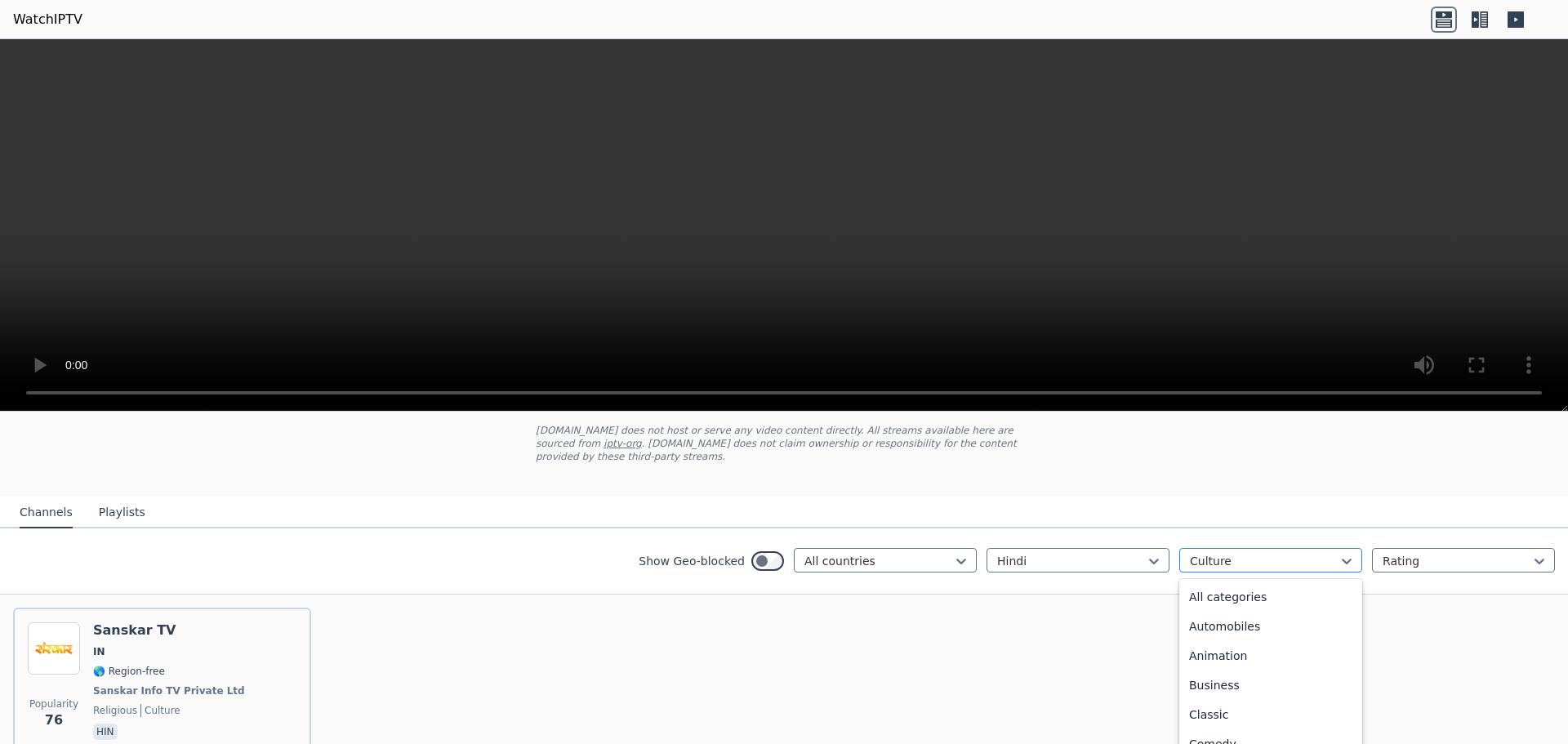
click at [1252, 553] on div at bounding box center [1264, 561] width 149 height 17
click at [1233, 633] on div "Entertainment" at bounding box center [1271, 643] width 183 height 29
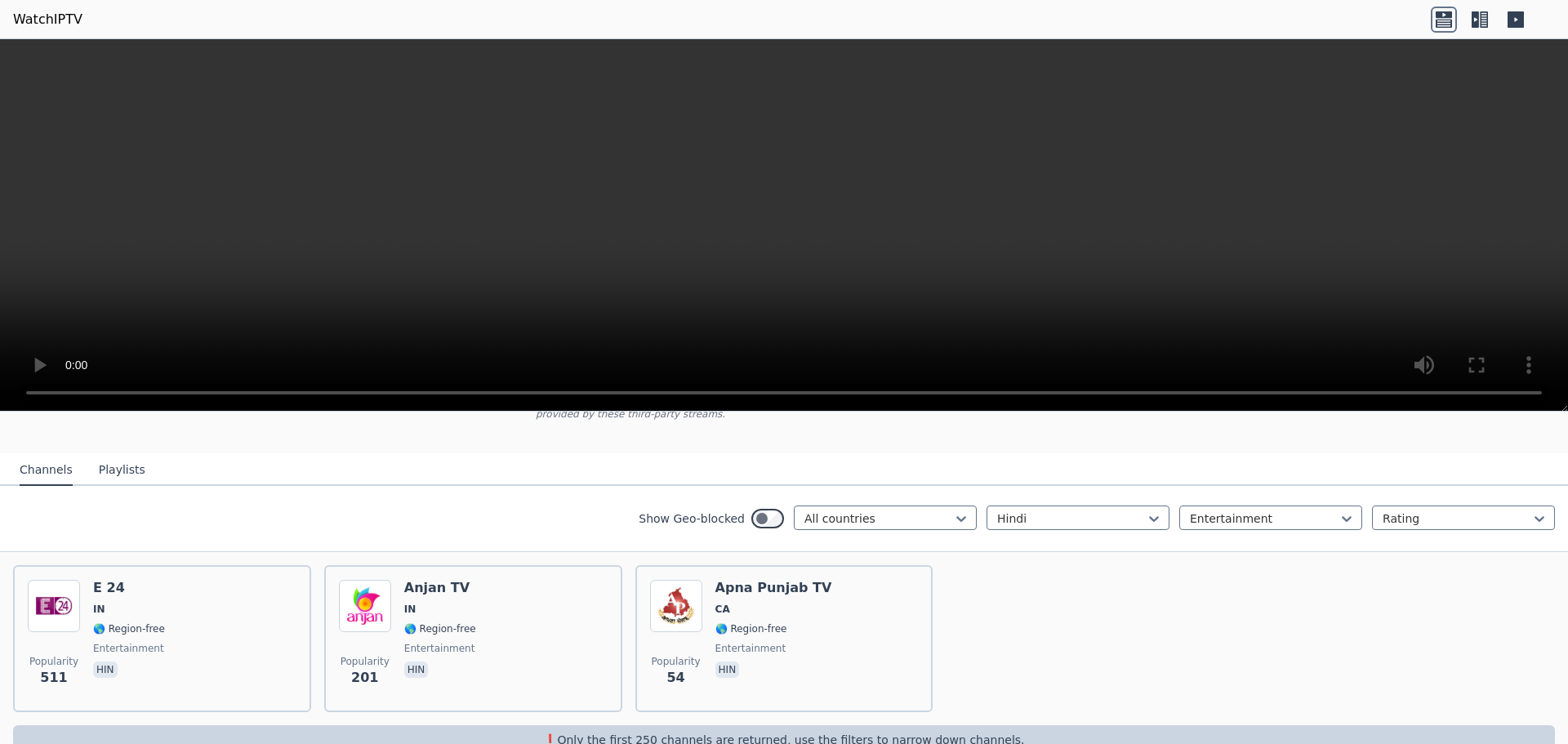
scroll to position [160, 0]
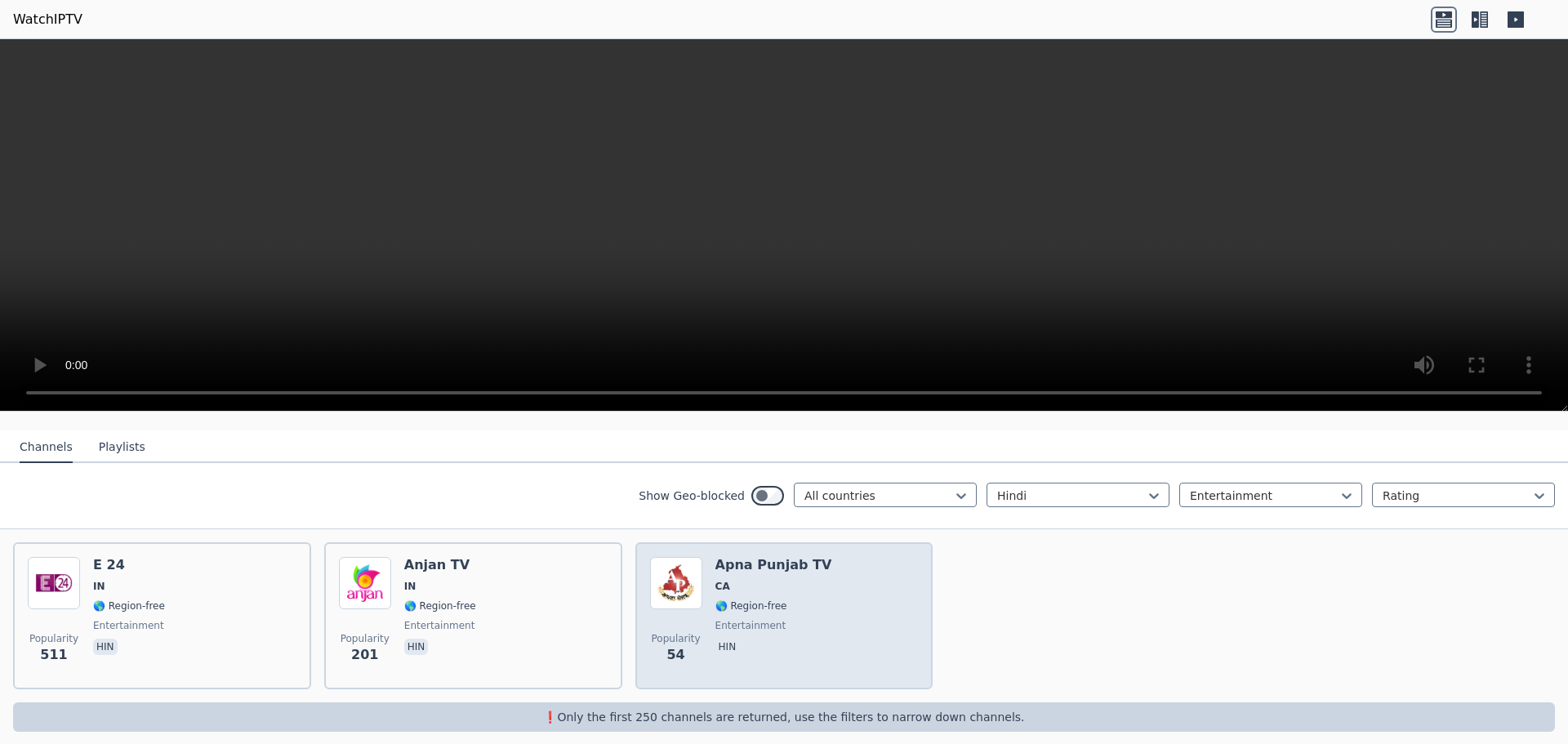
click at [817, 612] on div "Popularity 54 Apna Punjab TV CA 🌎 Region-free entertainment hin" at bounding box center [785, 615] width 269 height 118
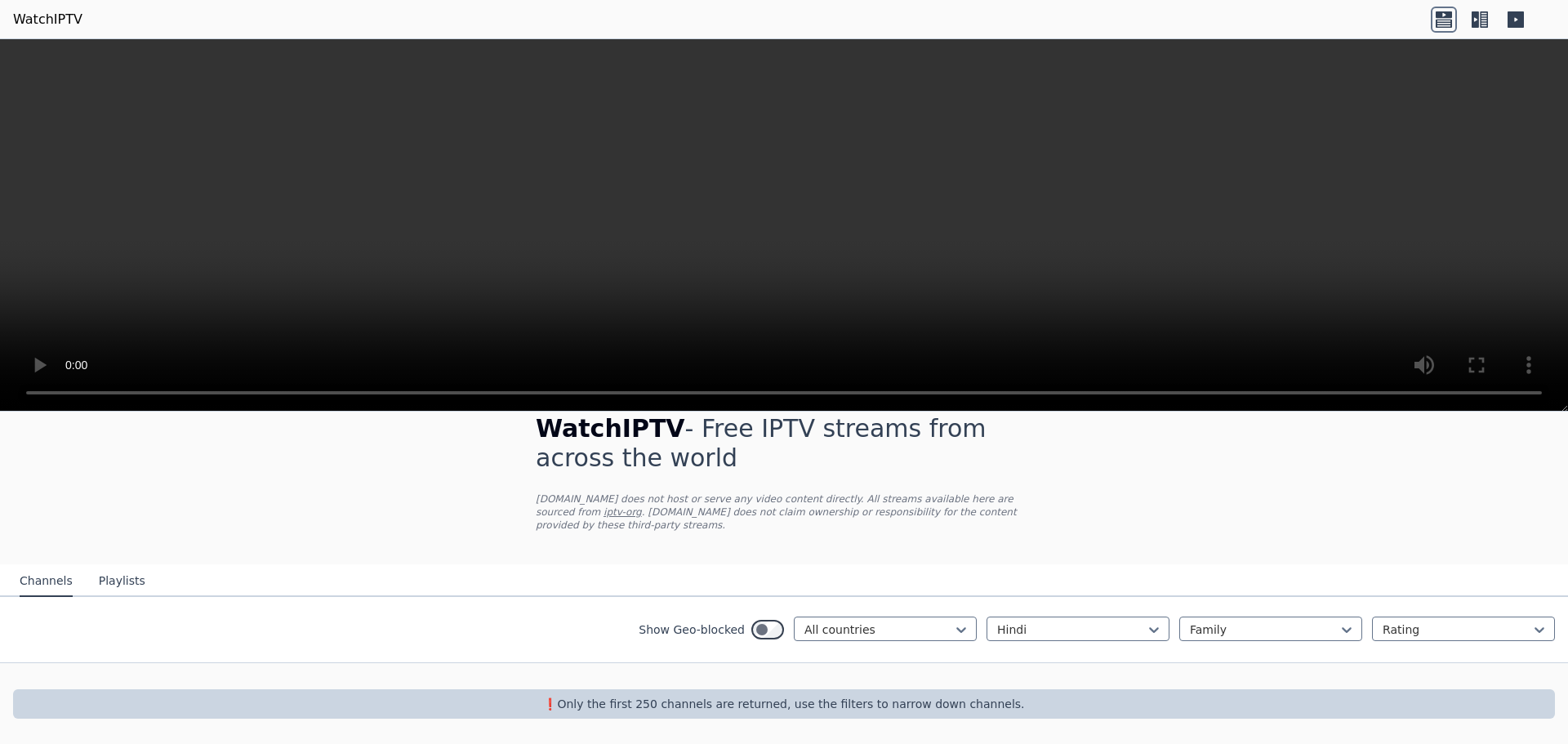
scroll to position [13, 0]
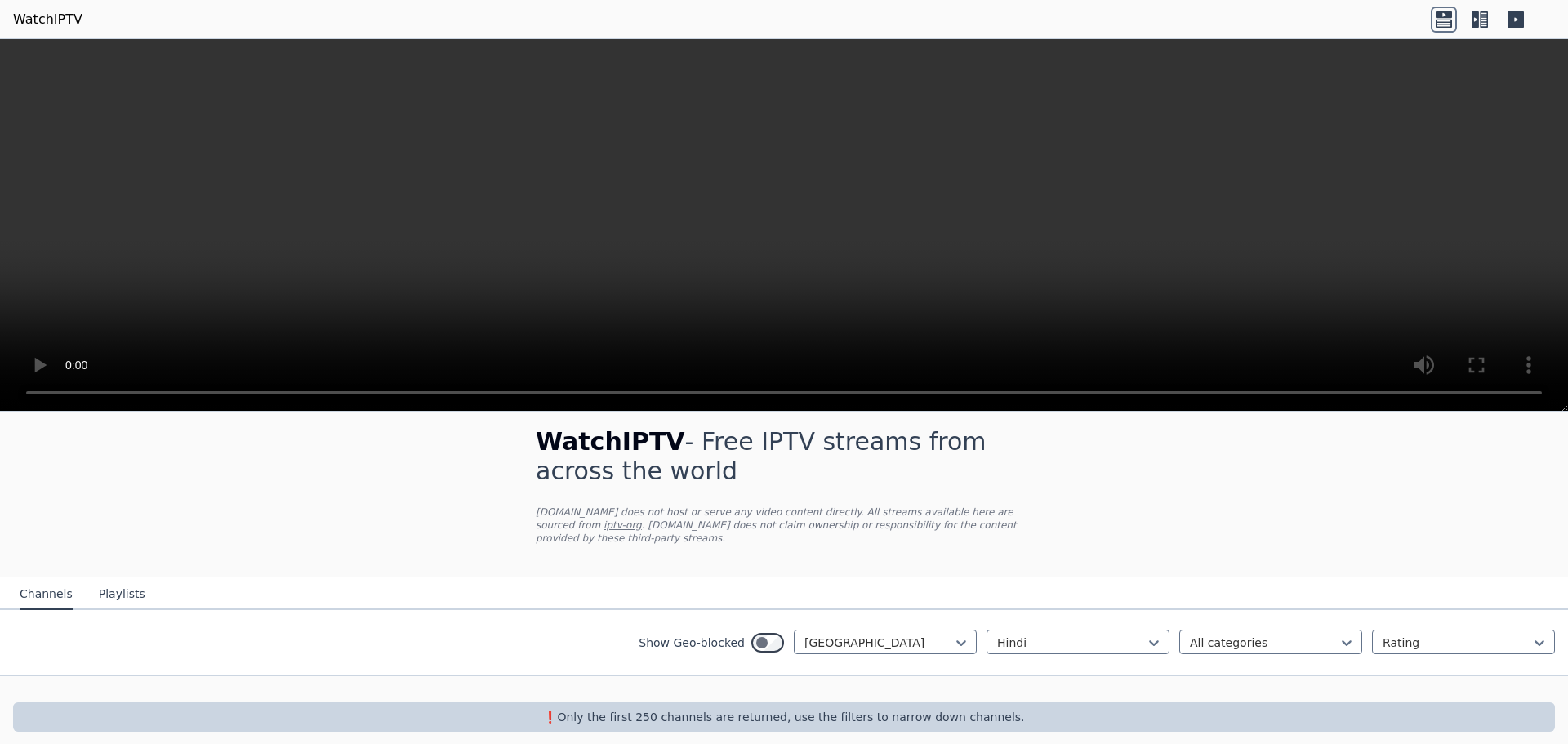
scroll to position [160, 0]
